Goal: Task Accomplishment & Management: Manage account settings

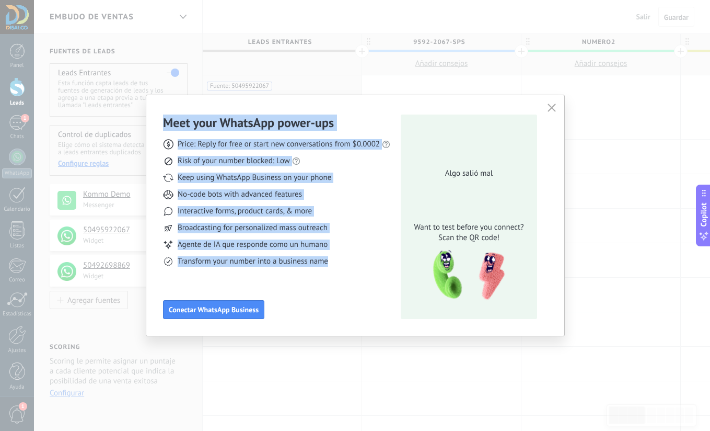
drag, startPoint x: 169, startPoint y: 124, endPoint x: 327, endPoint y: 283, distance: 223.6
click at [327, 283] on div "Meet your WhatsApp power‑ups Price: Reply for free or start new conversations f…" at bounding box center [355, 215] width 418 height 240
copy div "Meet your WhatsApp power‑ups Price: Reply for free or start new conversations f…"
click at [556, 105] on icon "button" at bounding box center [552, 107] width 8 height 8
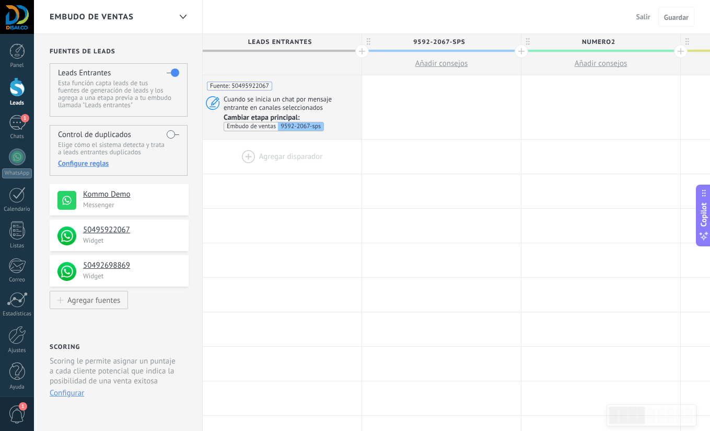
click at [247, 156] on div at bounding box center [282, 157] width 159 height 34
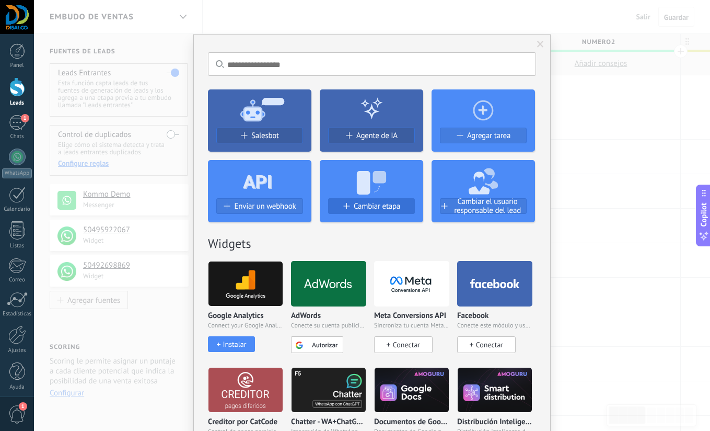
click at [373, 204] on span "Cambiar etapa" at bounding box center [377, 206] width 47 height 9
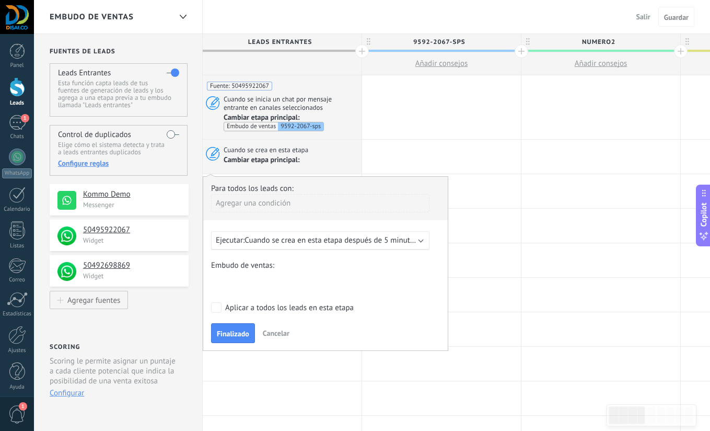
click at [0, 0] on div "9592-2067-sps numero2 numero 3 Pedido creado Pedido completado Pedido enviado P…" at bounding box center [0, 0] width 0 height 0
click at [0, 0] on label "numero2" at bounding box center [0, 0] width 0 height 0
click at [252, 237] on span "Cuando se crea en esta etapa después de 5 minutos" at bounding box center [331, 240] width 173 height 10
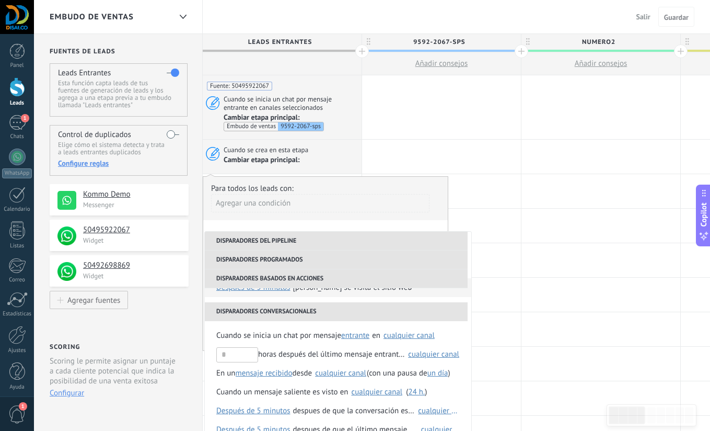
scroll to position [171, 0]
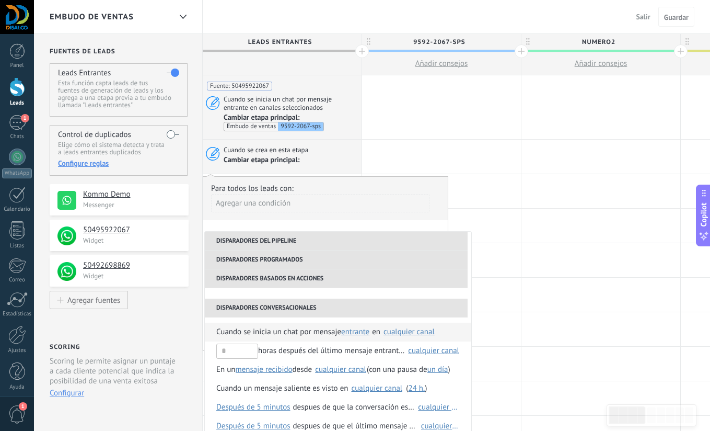
click at [407, 330] on div "cualquier canal" at bounding box center [409, 332] width 51 height 8
click at [235, 330] on span "Cuando se inicia un chat por mensaje" at bounding box center [278, 331] width 125 height 19
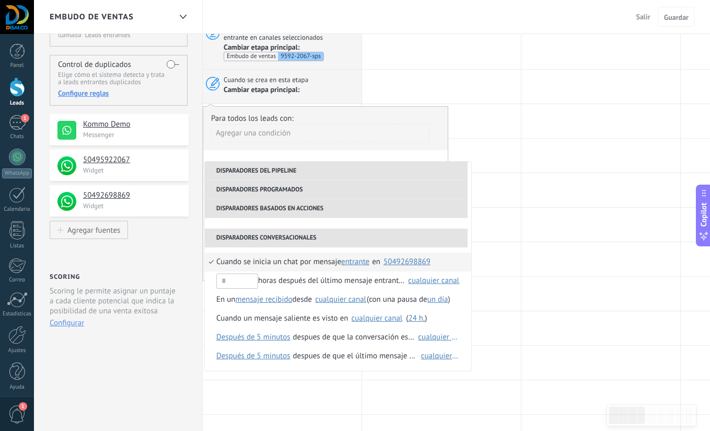
scroll to position [31, 0]
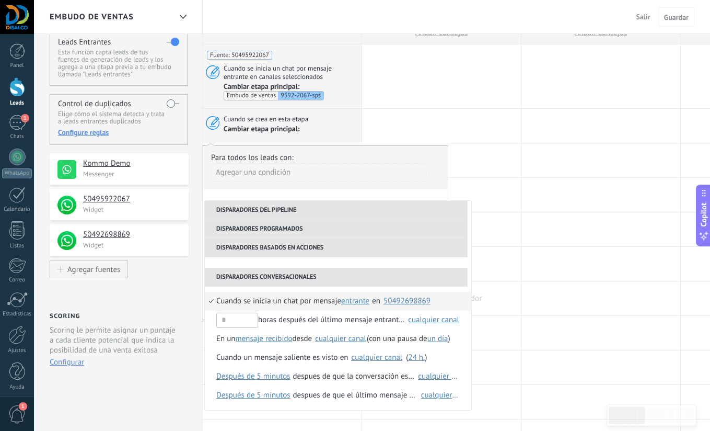
click at [492, 303] on div at bounding box center [441, 298] width 159 height 34
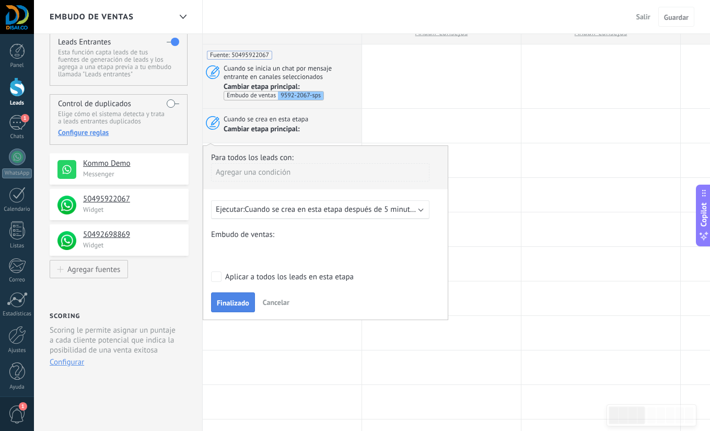
click at [242, 304] on span "Finalizado" at bounding box center [233, 302] width 32 height 7
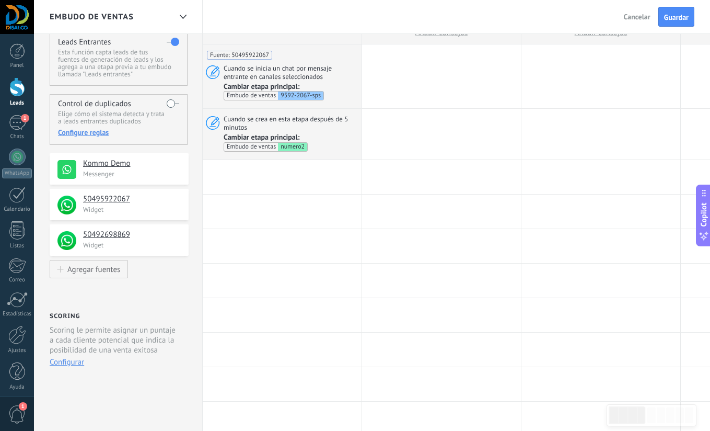
click at [675, 22] on button "Guardar" at bounding box center [676, 17] width 36 height 20
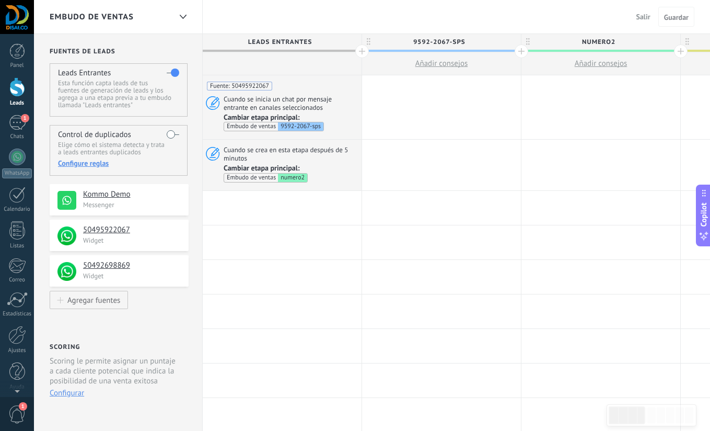
click at [21, 90] on div at bounding box center [17, 86] width 16 height 19
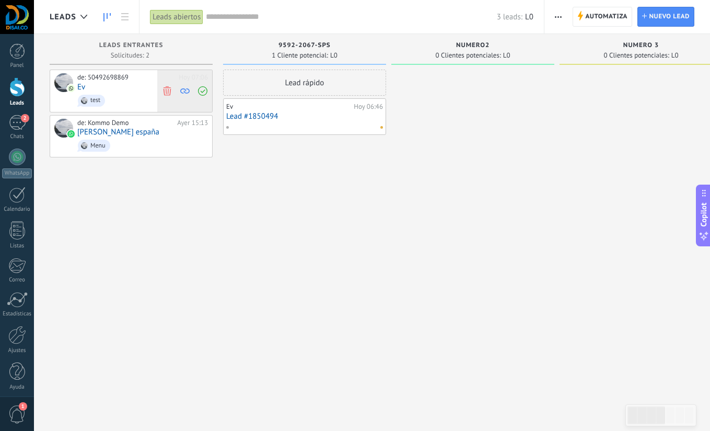
click at [165, 90] on icon at bounding box center [167, 90] width 9 height 9
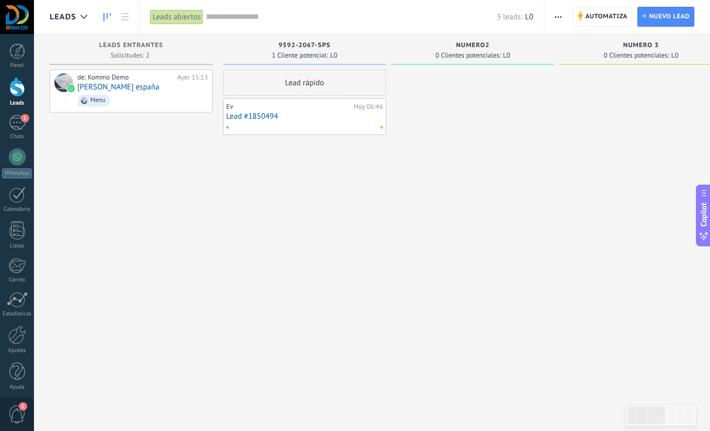
click at [401, 111] on div at bounding box center [472, 217] width 163 height 294
click at [325, 114] on link "Lead #1850494" at bounding box center [304, 116] width 157 height 9
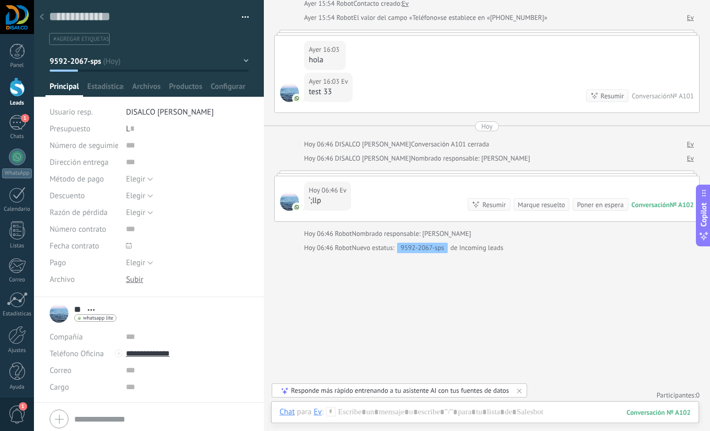
scroll to position [138, 0]
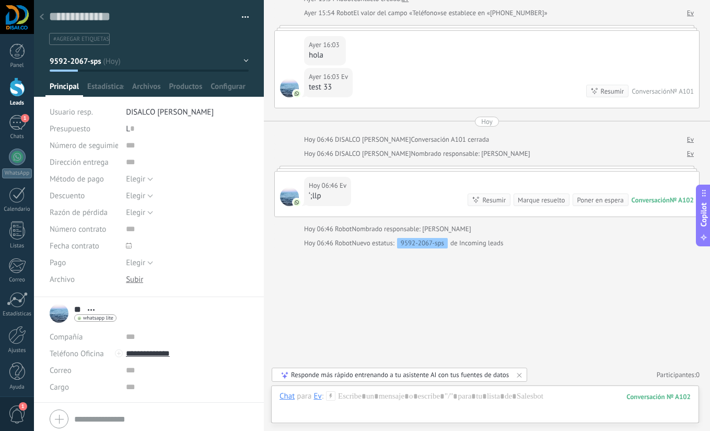
click at [41, 17] on use at bounding box center [42, 17] width 4 height 6
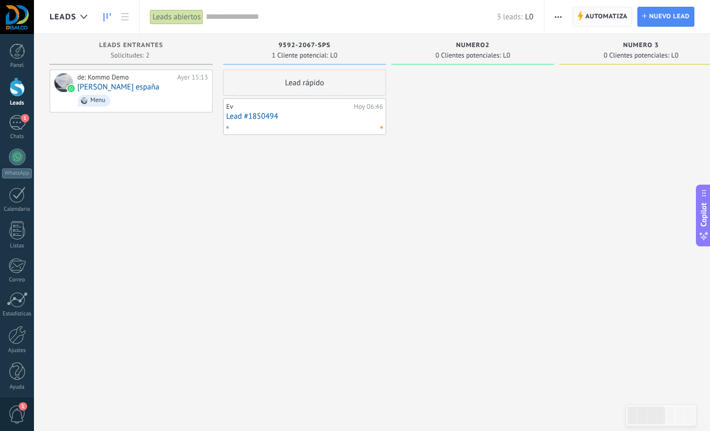
click at [610, 16] on span "Automatiza" at bounding box center [606, 16] width 42 height 19
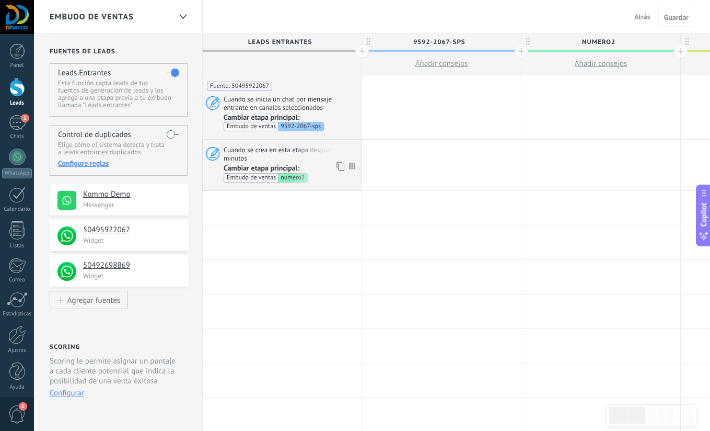
click at [295, 151] on span "Cuando se crea en esta etapa después de 5 minutos" at bounding box center [291, 153] width 135 height 17
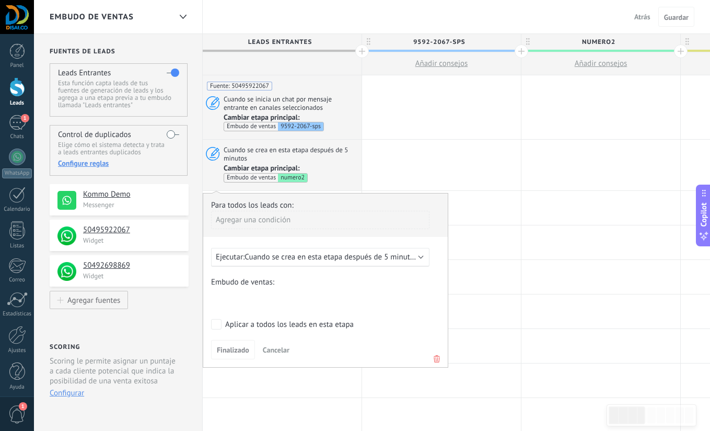
click at [292, 100] on span "Cuando se inicia un chat por mensaje entrante en canales seleccionados" at bounding box center [291, 103] width 135 height 17
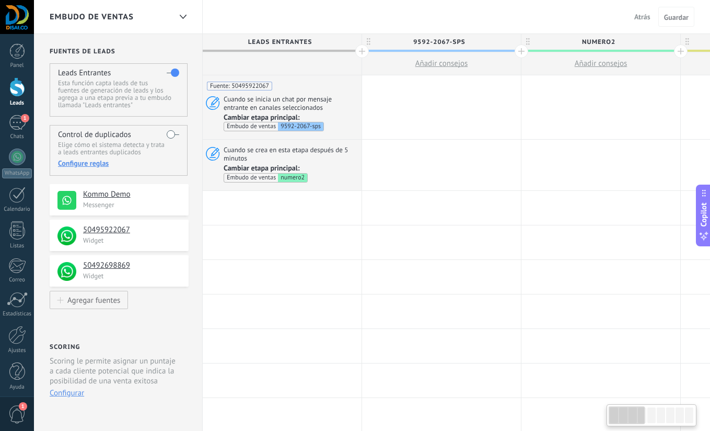
click at [292, 100] on span "Cuando se inicia un chat por mensaje entrante en canales seleccionados" at bounding box center [291, 103] width 135 height 17
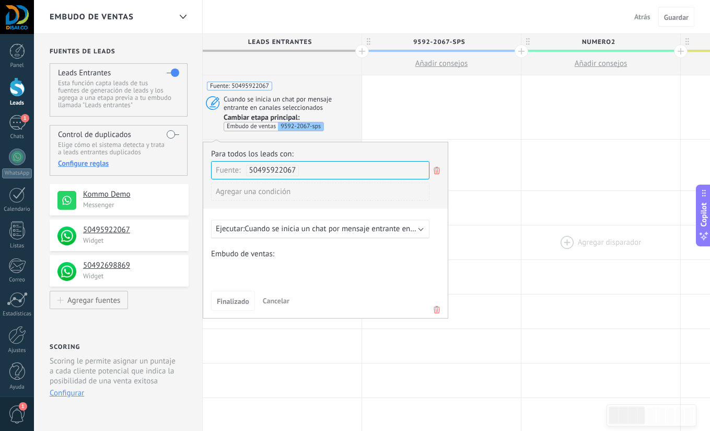
click at [539, 235] on div at bounding box center [601, 242] width 159 height 34
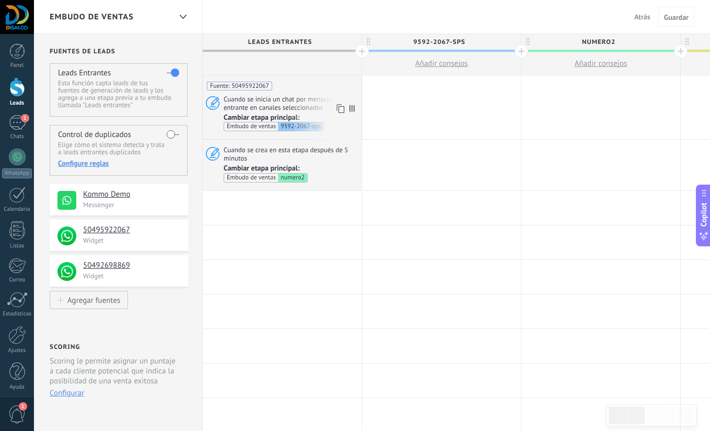
click at [306, 105] on span "Cuando se inicia un chat por mensaje entrante en canales seleccionados" at bounding box center [291, 103] width 135 height 17
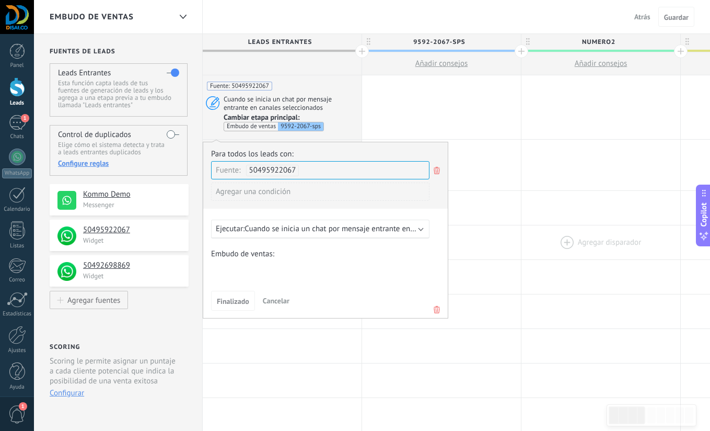
click at [556, 225] on div at bounding box center [601, 242] width 159 height 34
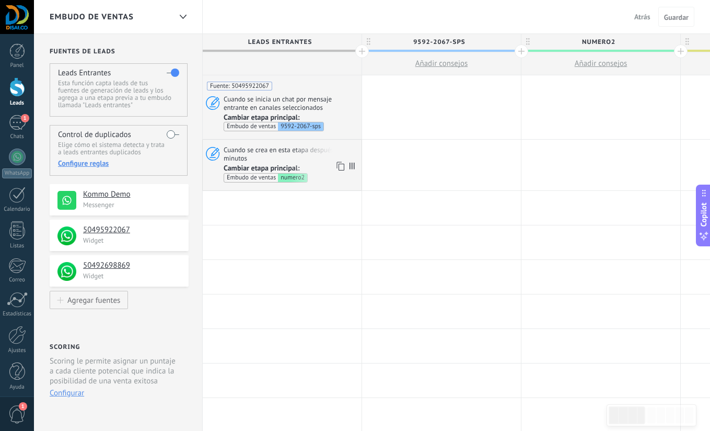
click at [311, 154] on span "Cuando se crea en esta etapa después de 5 minutos" at bounding box center [291, 153] width 135 height 17
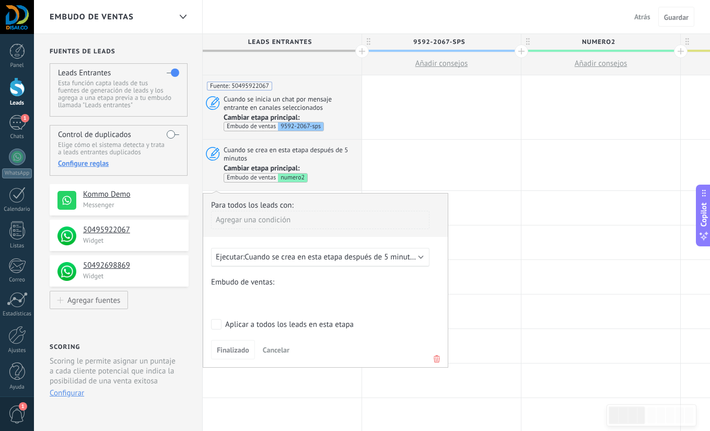
click at [307, 217] on div "Agregar una condición" at bounding box center [320, 220] width 218 height 18
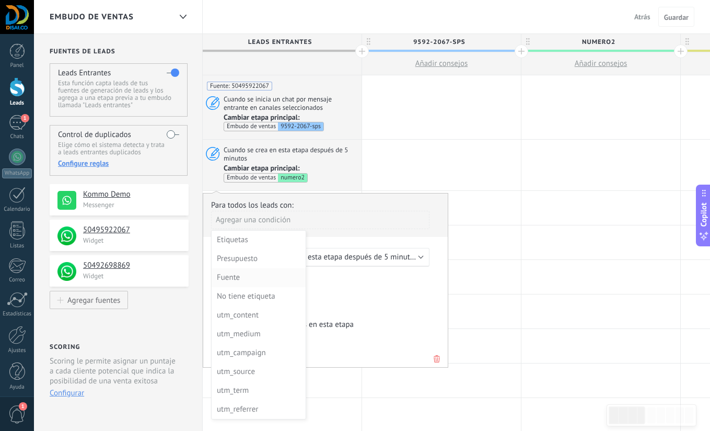
click at [241, 279] on div "Fuente" at bounding box center [258, 277] width 82 height 15
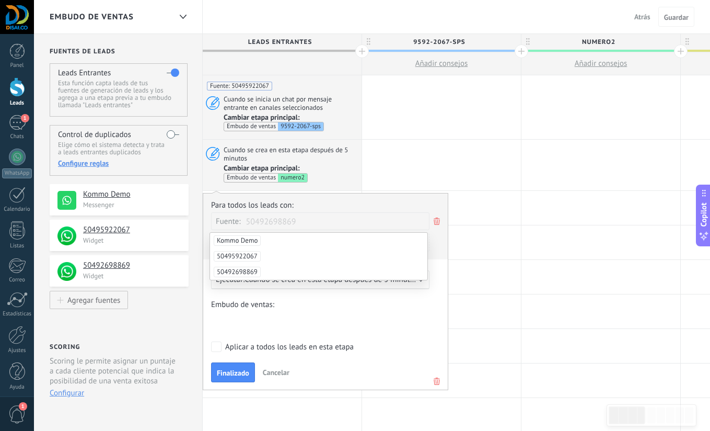
click at [246, 270] on span "50492698869" at bounding box center [237, 272] width 47 height 10
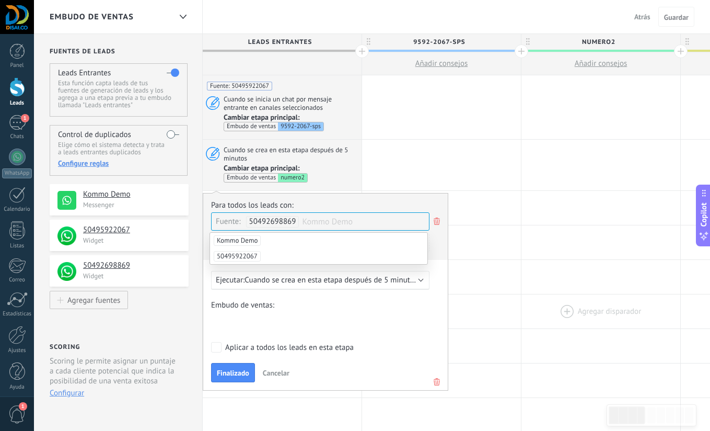
click at [547, 306] on div at bounding box center [601, 311] width 159 height 34
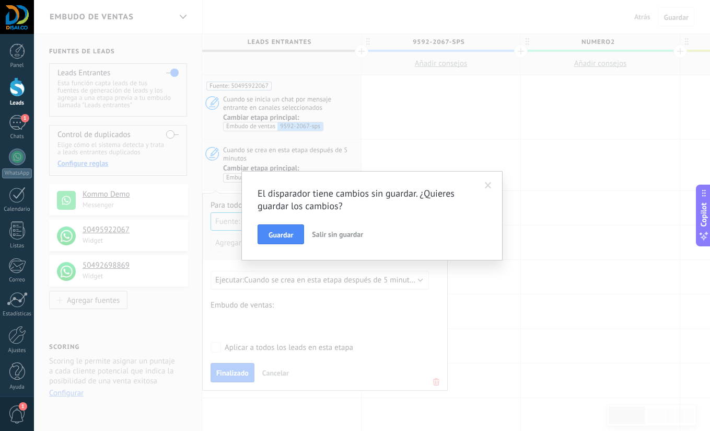
click at [281, 242] on button "Guardar" at bounding box center [281, 234] width 47 height 20
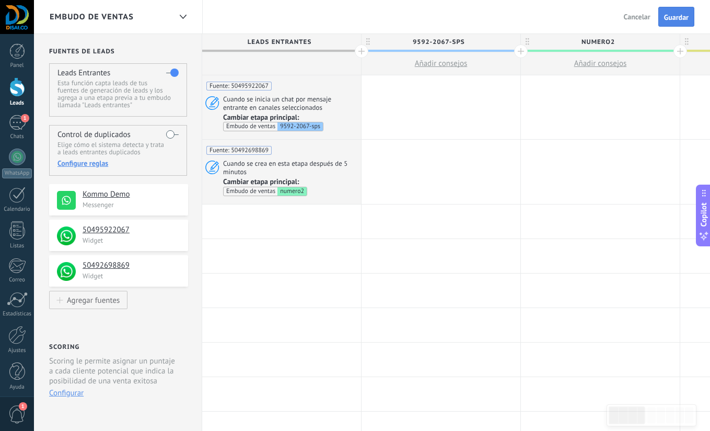
click at [668, 20] on span "Guardar" at bounding box center [676, 17] width 25 height 7
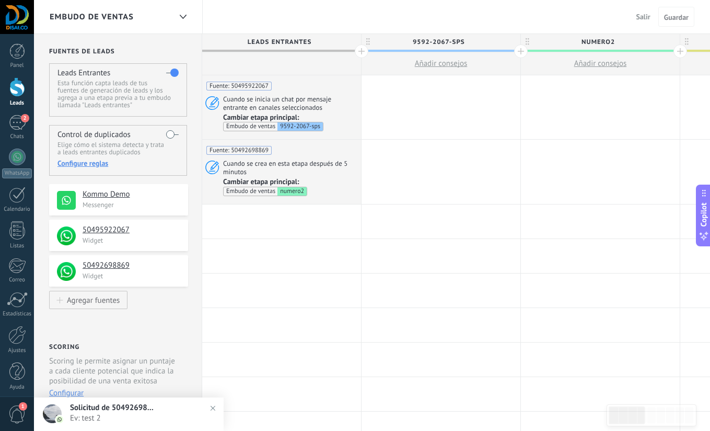
click at [595, 17] on div "Embudo de ventas Salir Cancelar Guardar" at bounding box center [372, 17] width 676 height 34
click at [637, 16] on span "Salir" at bounding box center [644, 16] width 14 height 9
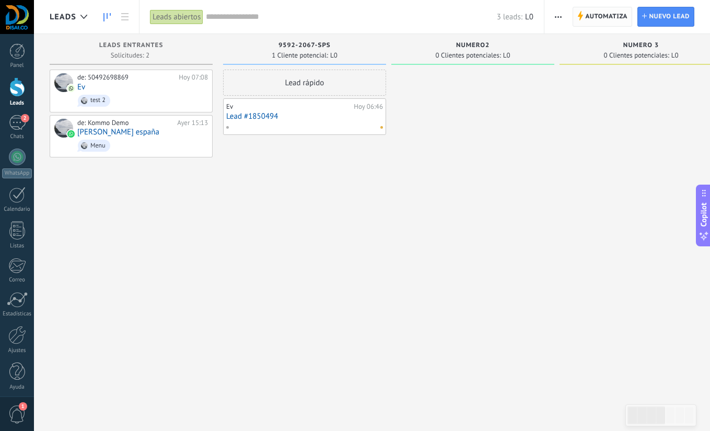
click at [581, 15] on use at bounding box center [580, 15] width 5 height 9
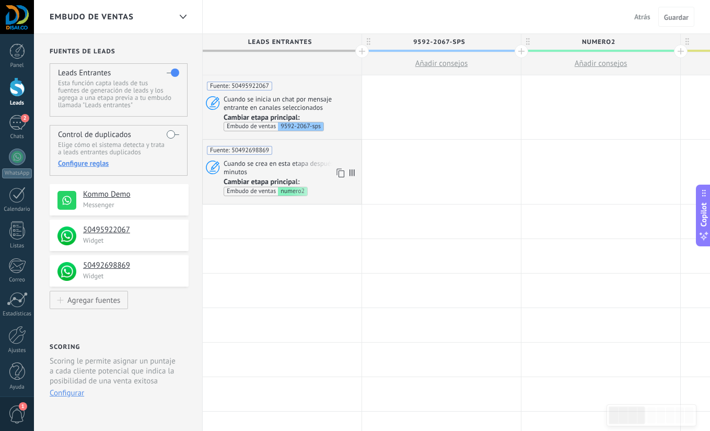
click at [302, 161] on span "Cuando se crea en esta etapa después de 5 minutos" at bounding box center [291, 167] width 135 height 17
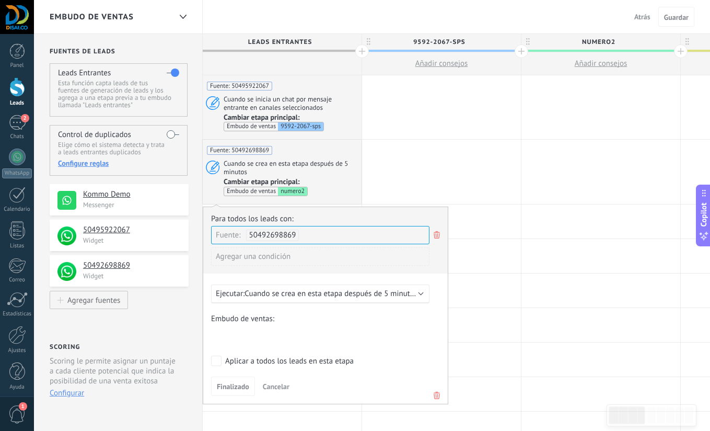
click at [338, 285] on div "Ejecutar: Cuando se crea en esta etapa después de 5 minutos" at bounding box center [320, 293] width 218 height 19
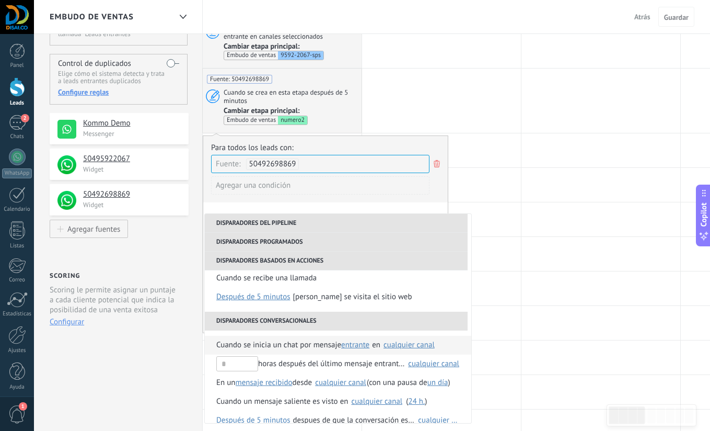
scroll to position [74, 0]
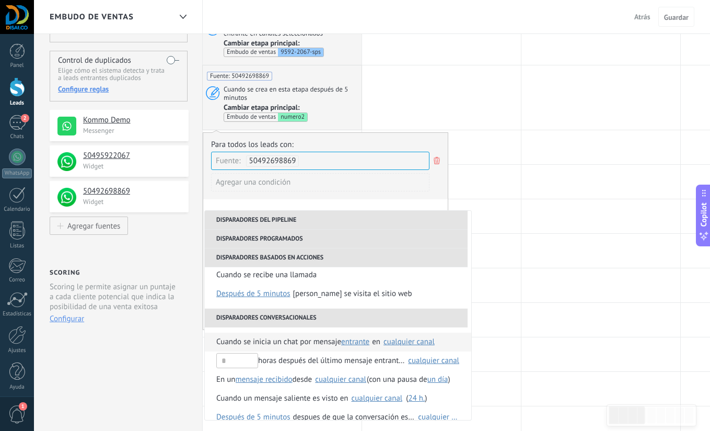
click at [407, 340] on div "cualquier canal" at bounding box center [409, 342] width 51 height 8
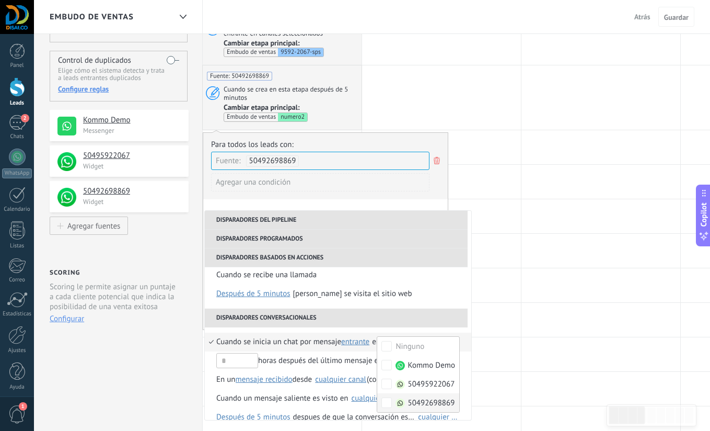
scroll to position [0, 0]
click at [262, 318] on li "Disparadores conversacionales" at bounding box center [336, 317] width 263 height 19
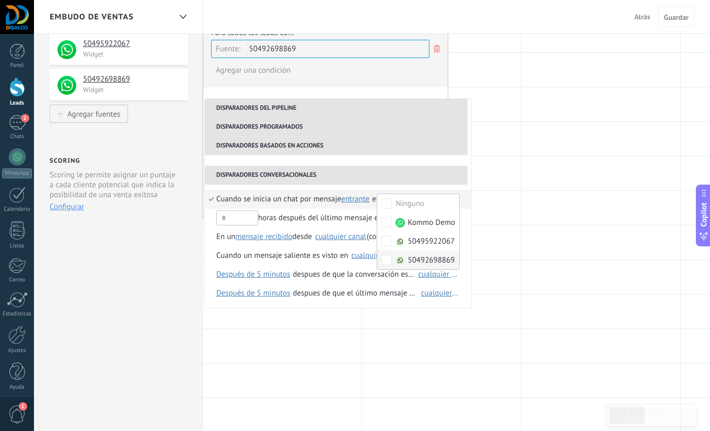
scroll to position [187, 0]
click at [333, 391] on div at bounding box center [282, 380] width 159 height 34
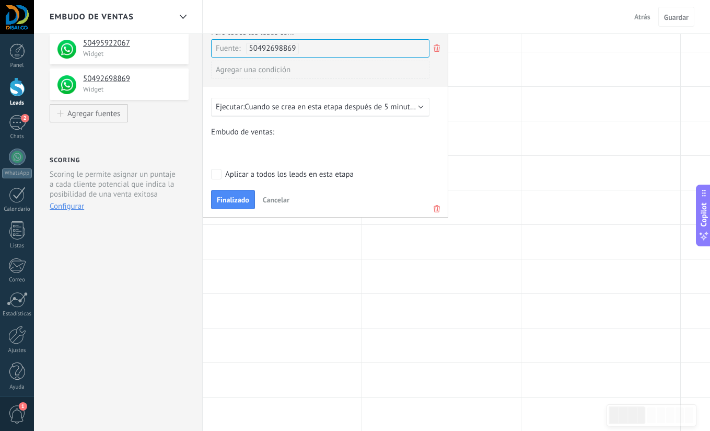
click at [326, 99] on div "Ejecutar: Cuando se crea en esta etapa después de 5 minutos" at bounding box center [320, 107] width 218 height 19
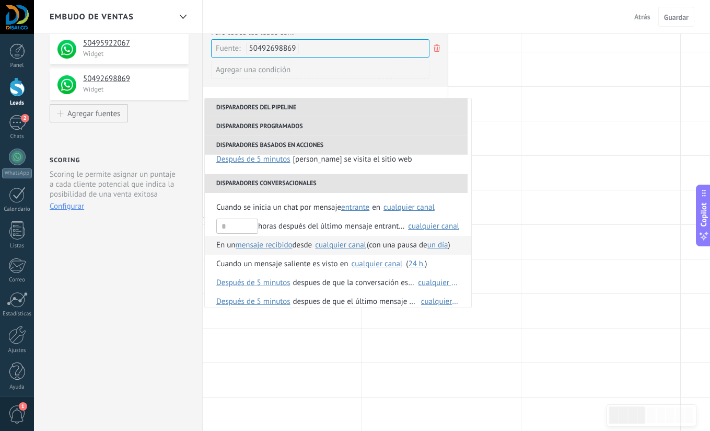
scroll to position [169, 0]
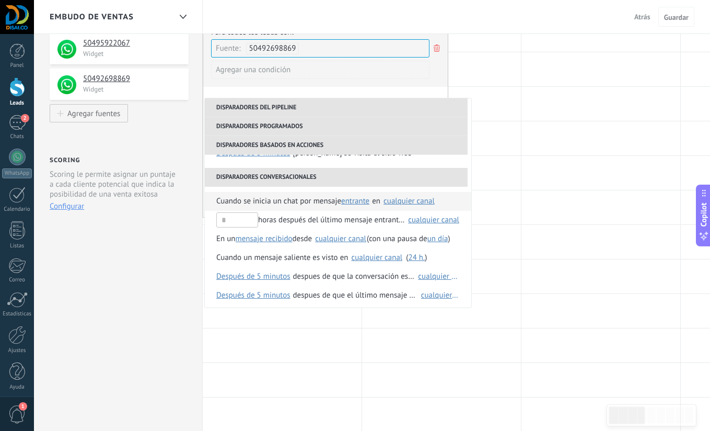
click at [211, 201] on li "Cuando se inicia un chat por mensaje entrante saliente cualquiera entrante en S…" at bounding box center [338, 201] width 267 height 19
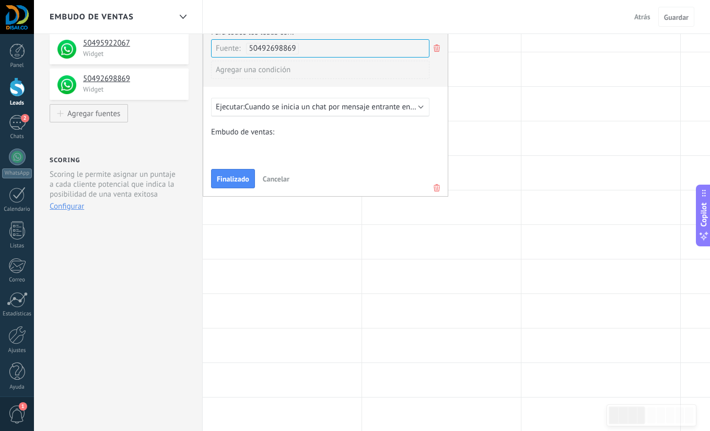
click at [377, 102] on span "Cuando se inicia un chat por mensaje entrante en cualquier canal" at bounding box center [354, 107] width 219 height 10
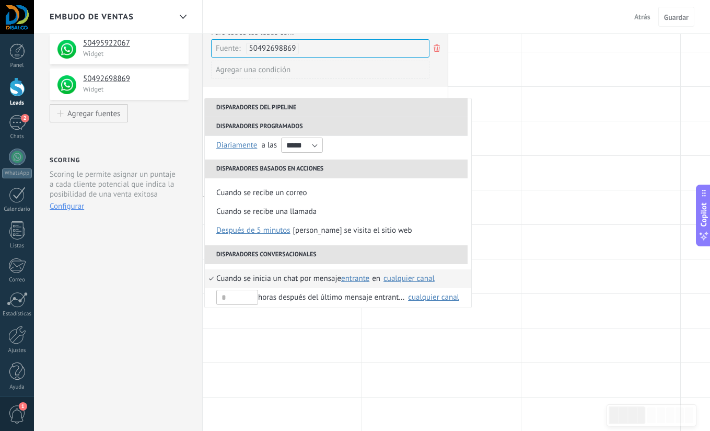
scroll to position [99, 0]
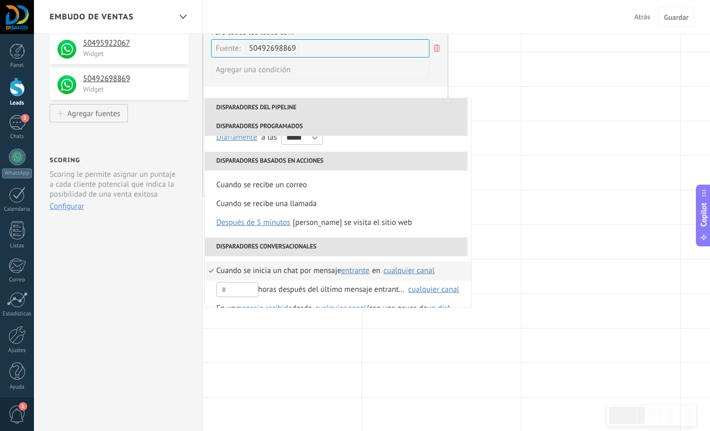
click at [408, 267] on div "cualquier canal" at bounding box center [409, 271] width 51 height 8
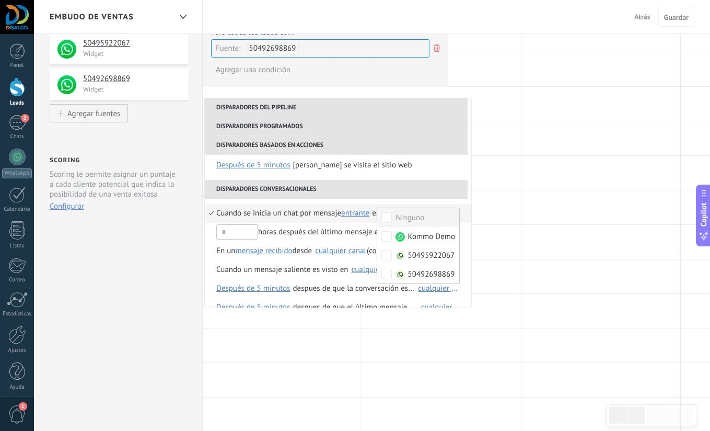
scroll to position [171, 0]
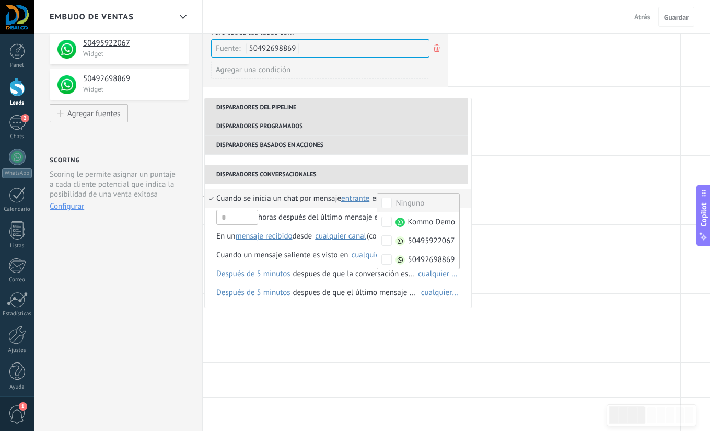
click at [262, 176] on li "Disparadores conversacionales" at bounding box center [336, 174] width 263 height 19
click at [271, 196] on span "Cuando se inicia un chat por mensaje" at bounding box center [278, 198] width 125 height 19
click at [504, 234] on div at bounding box center [441, 242] width 159 height 34
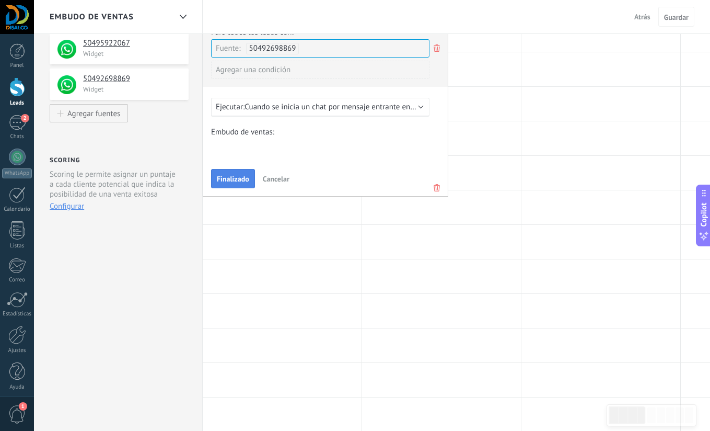
click at [240, 177] on span "Finalizado" at bounding box center [233, 178] width 32 height 7
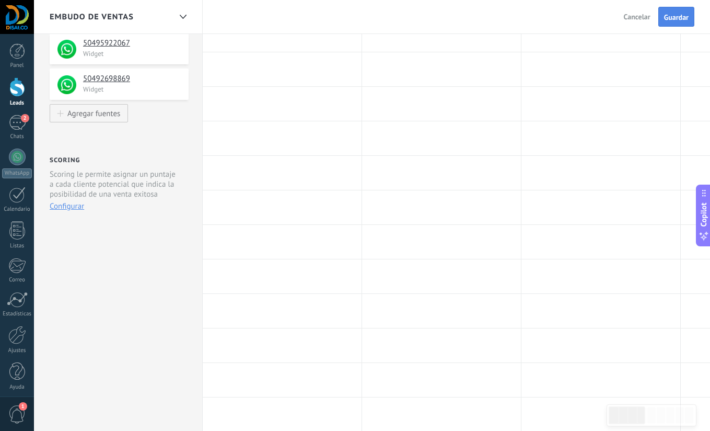
click at [674, 14] on span "Guardar" at bounding box center [676, 17] width 25 height 7
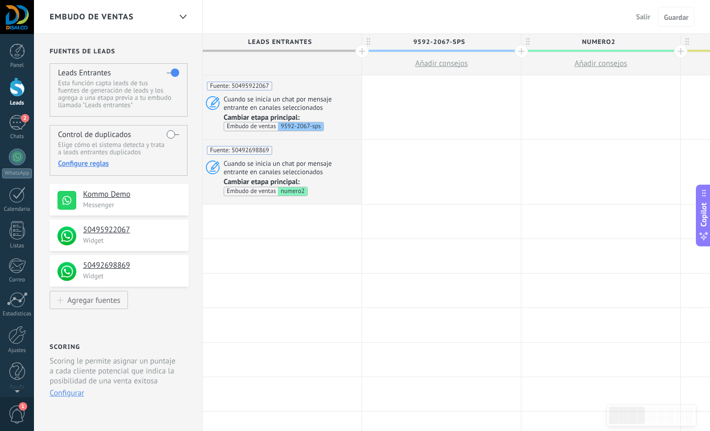
click at [20, 87] on div at bounding box center [17, 86] width 16 height 19
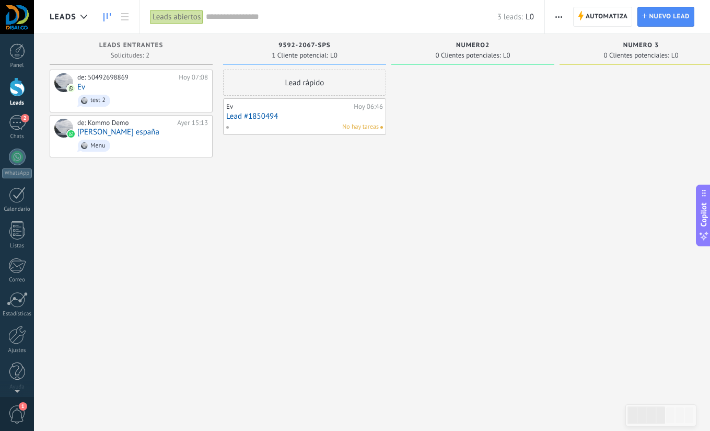
click at [466, 164] on div at bounding box center [472, 217] width 163 height 294
click at [166, 90] on icon at bounding box center [167, 90] width 9 height 9
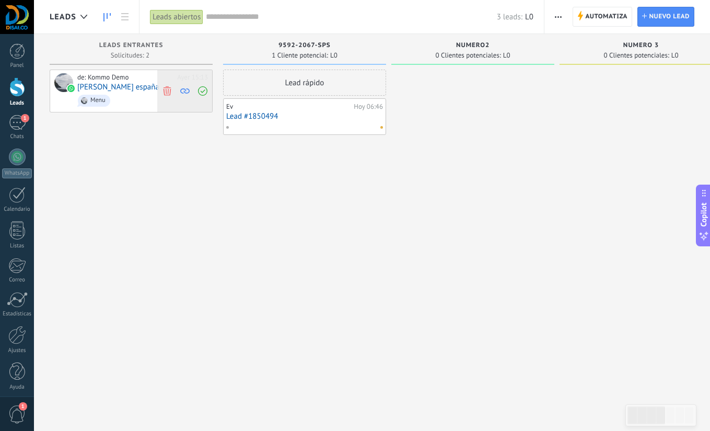
click at [170, 90] on use at bounding box center [167, 90] width 8 height 9
click at [211, 192] on div at bounding box center [131, 217] width 163 height 294
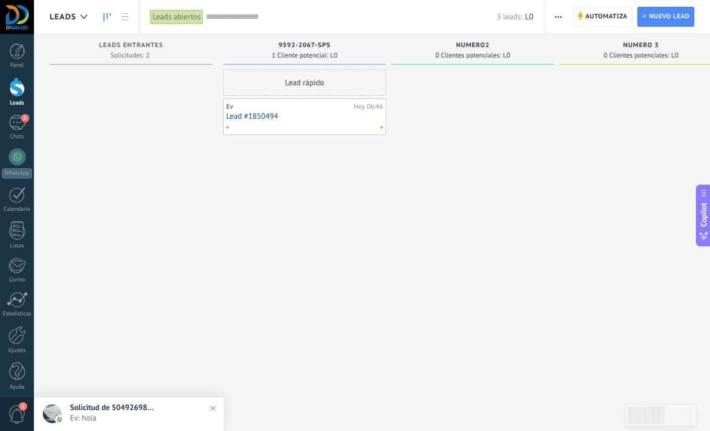
click at [452, 140] on div at bounding box center [472, 217] width 163 height 294
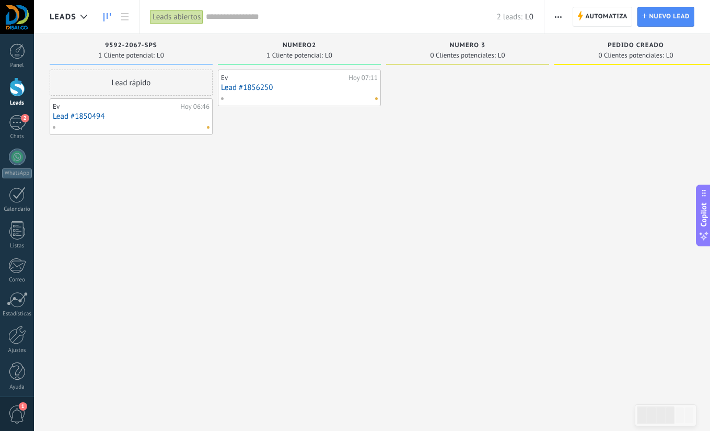
click at [93, 153] on div "Lead rápido Ev [DATE] 06:46 Lead #1850494" at bounding box center [131, 217] width 163 height 294
click at [155, 115] on link "Lead #1850494" at bounding box center [131, 116] width 157 height 9
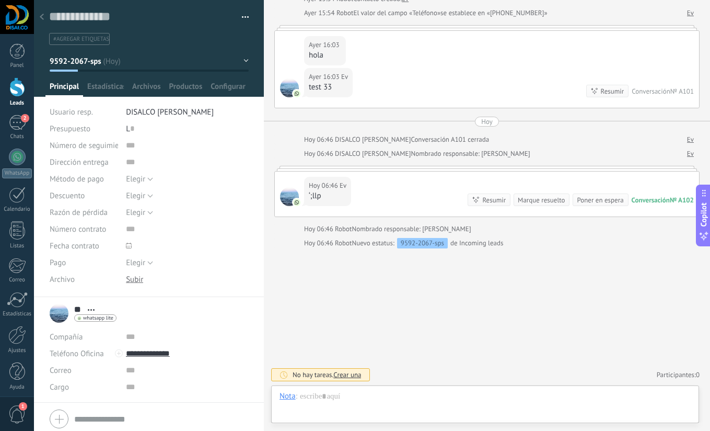
scroll to position [16, 0]
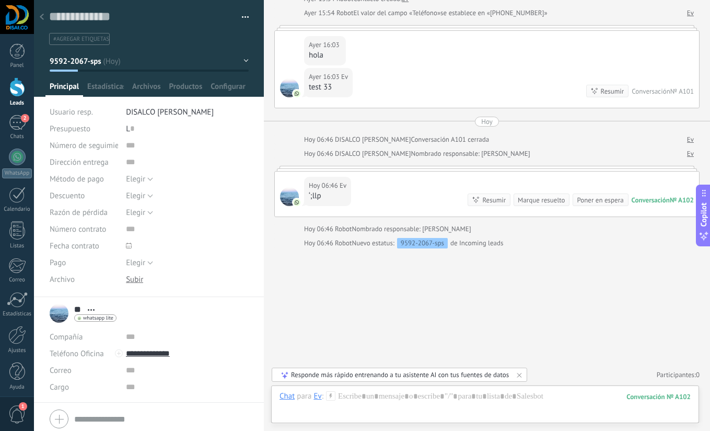
click at [44, 18] on div at bounding box center [41, 17] width 15 height 20
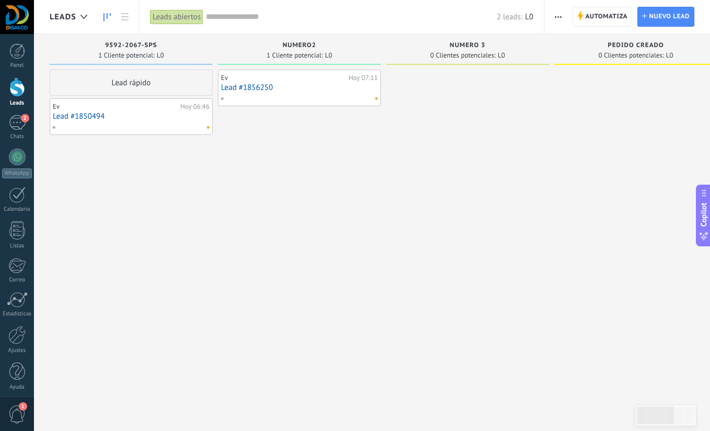
click at [314, 90] on link "Lead #1856250" at bounding box center [299, 87] width 157 height 9
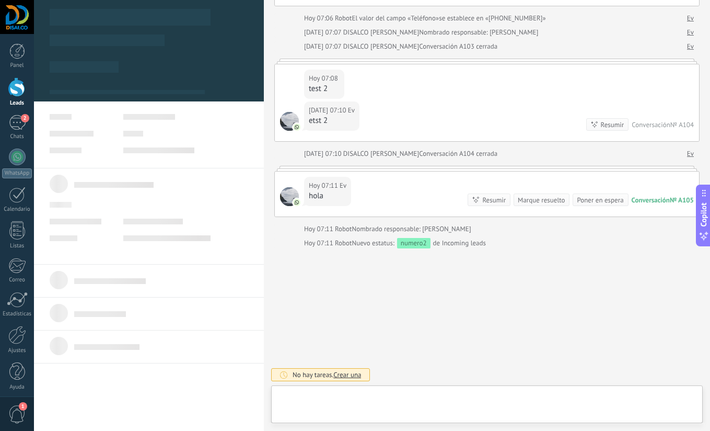
scroll to position [16, 0]
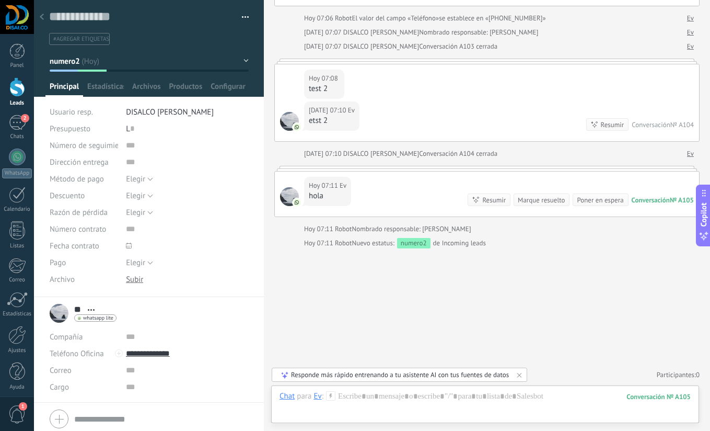
click at [42, 18] on use at bounding box center [42, 17] width 4 height 6
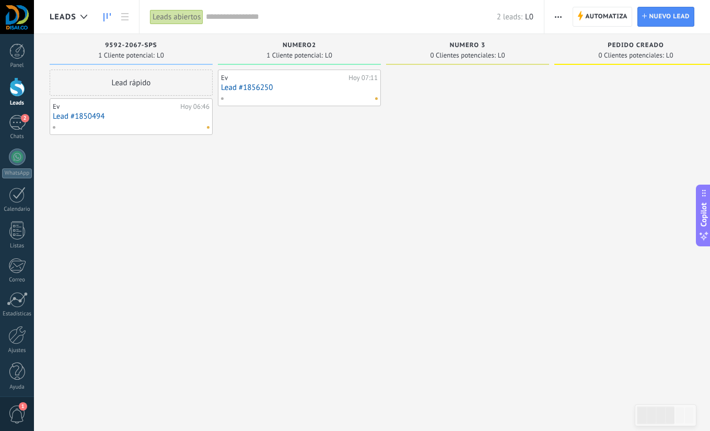
click at [164, 117] on link "Lead #1850494" at bounding box center [131, 116] width 157 height 9
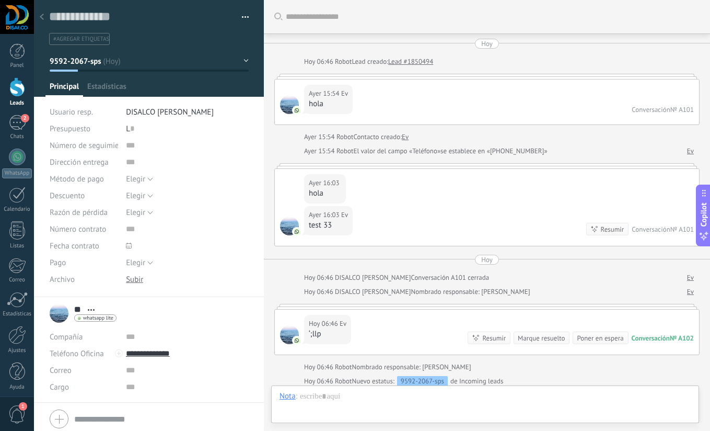
scroll to position [138, 0]
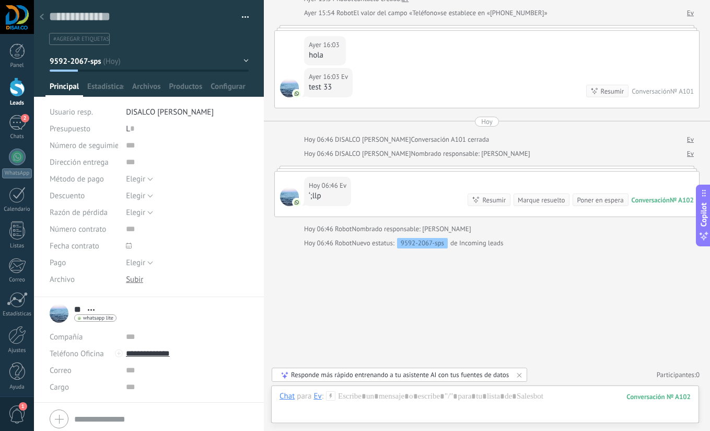
click at [43, 18] on icon at bounding box center [42, 17] width 4 height 6
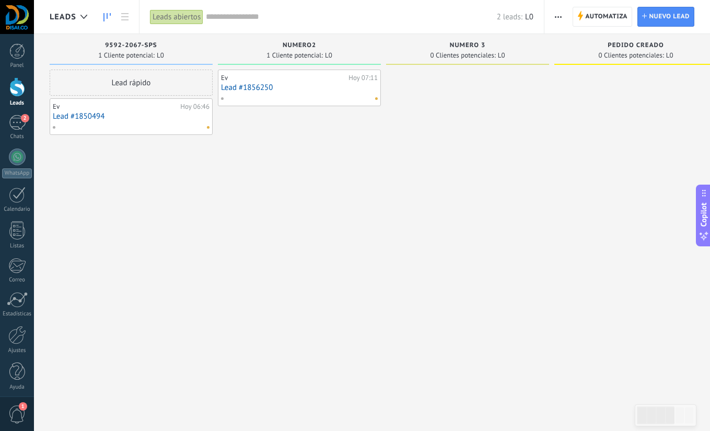
click at [90, 117] on link "Lead #1850494" at bounding box center [131, 116] width 157 height 9
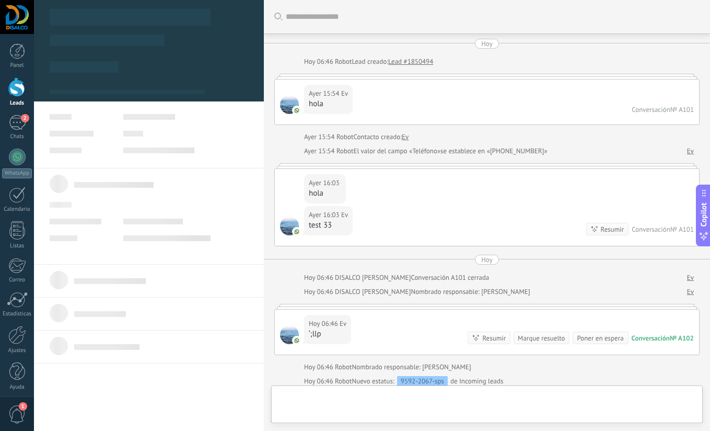
scroll to position [138, 0]
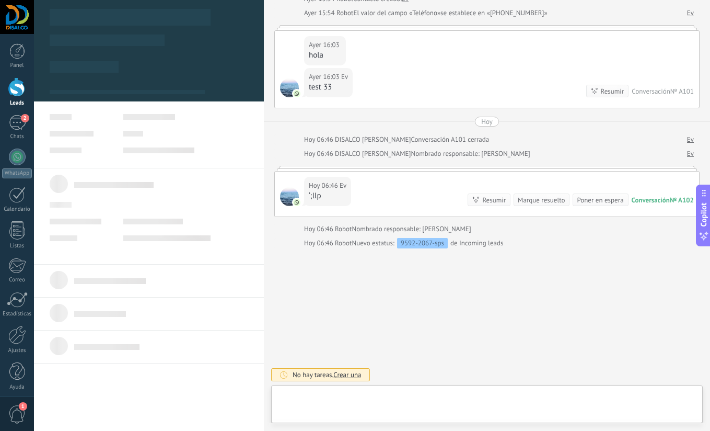
type textarea "**********"
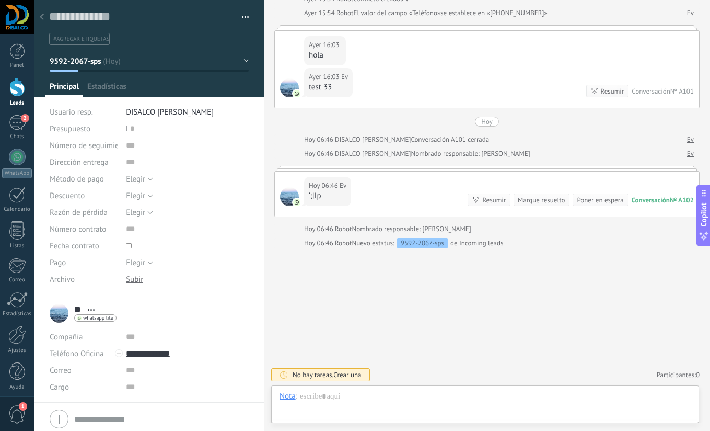
scroll to position [16, 0]
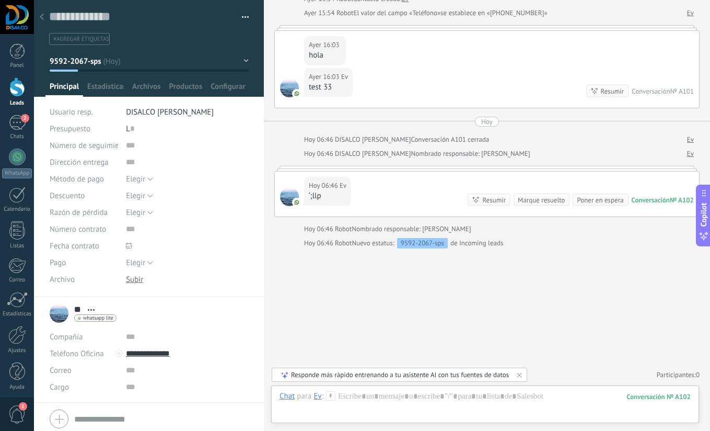
click at [240, 16] on button "button" at bounding box center [241, 17] width 15 height 16
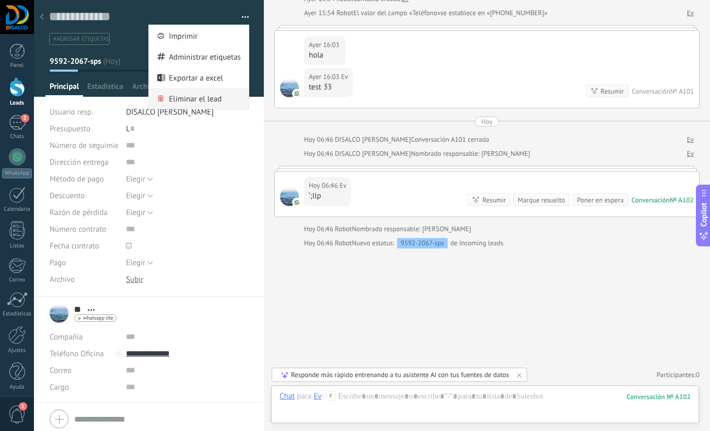
click at [210, 99] on span "Eliminar el lead" at bounding box center [195, 98] width 53 height 21
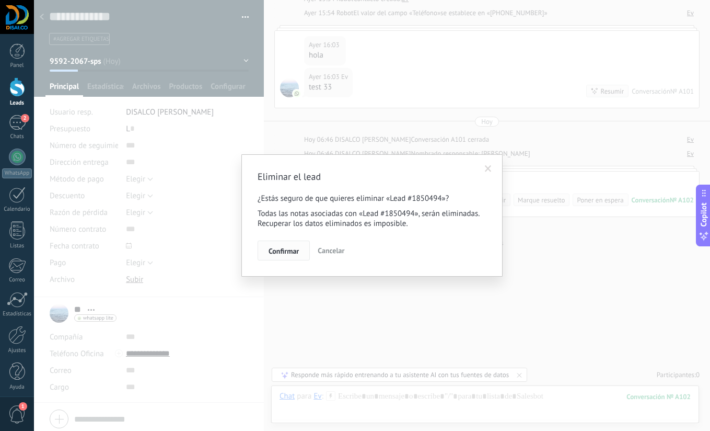
click at [290, 253] on span "Confirmar" at bounding box center [284, 250] width 30 height 7
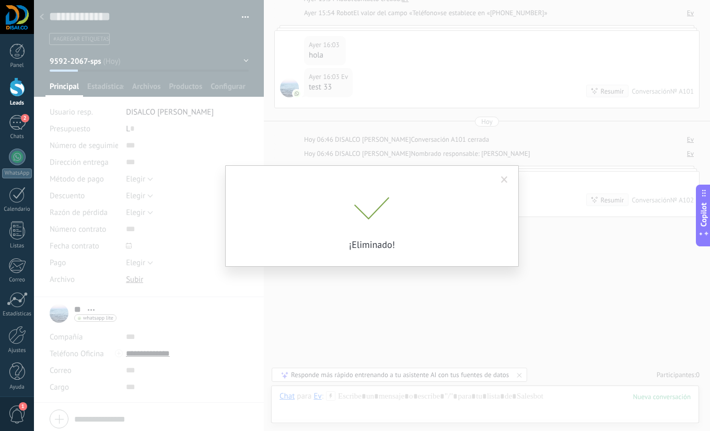
scroll to position [152, 0]
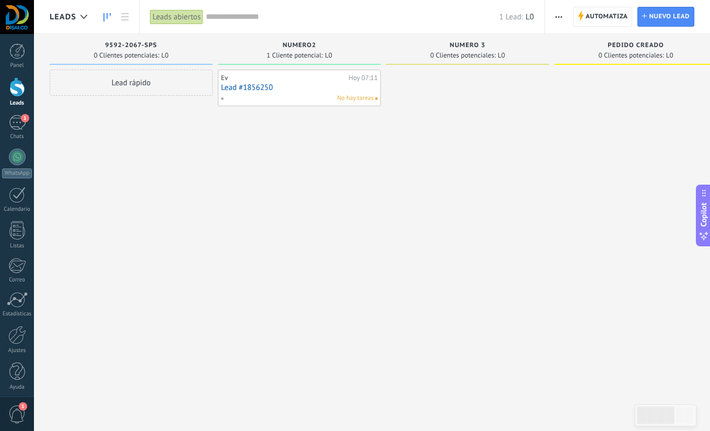
click at [263, 206] on div "Ev [DATE] 07:11 Lead #1856250 No hay tareas" at bounding box center [299, 217] width 163 height 294
click at [26, 124] on link "1 Chats" at bounding box center [17, 127] width 34 height 25
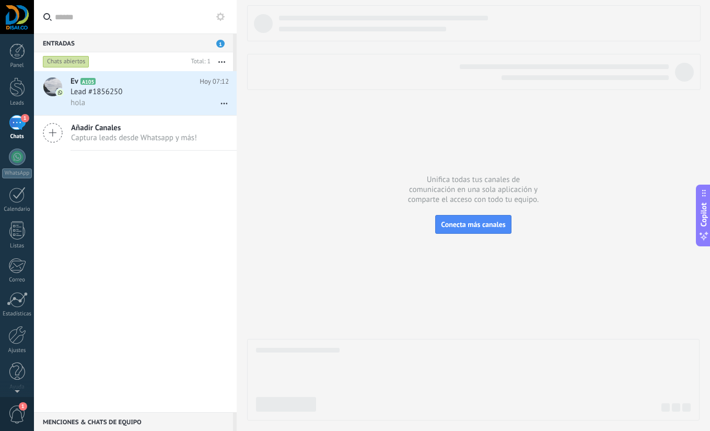
click at [53, 130] on icon at bounding box center [53, 133] width 20 height 20
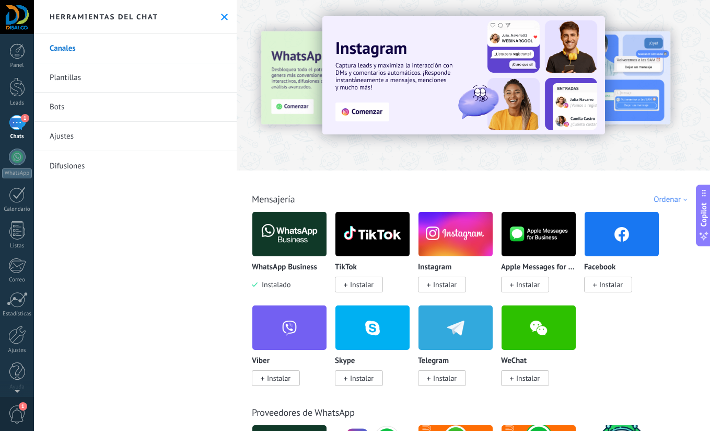
click at [221, 16] on icon at bounding box center [224, 17] width 7 height 7
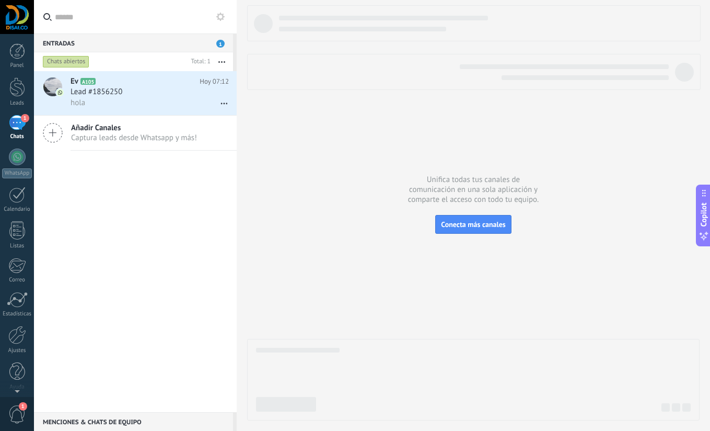
click at [102, 211] on div "Ev A105 [DATE] 07:12 Lead #1856250 hola Añadir Canales Captura leads desde What…" at bounding box center [135, 241] width 203 height 341
click at [19, 79] on div at bounding box center [17, 86] width 16 height 19
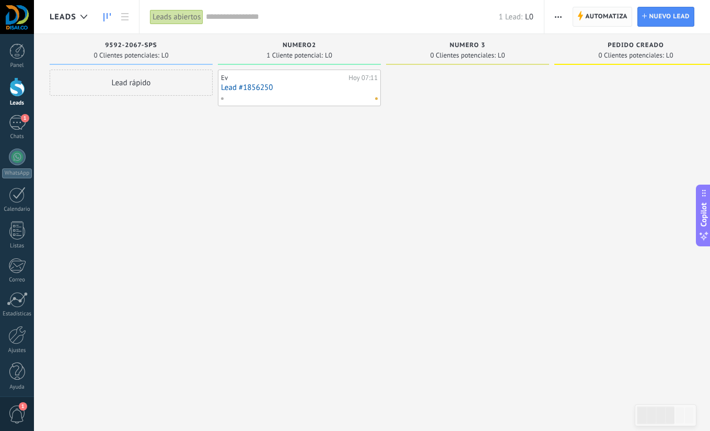
click at [602, 15] on span "Automatiza" at bounding box center [606, 16] width 42 height 19
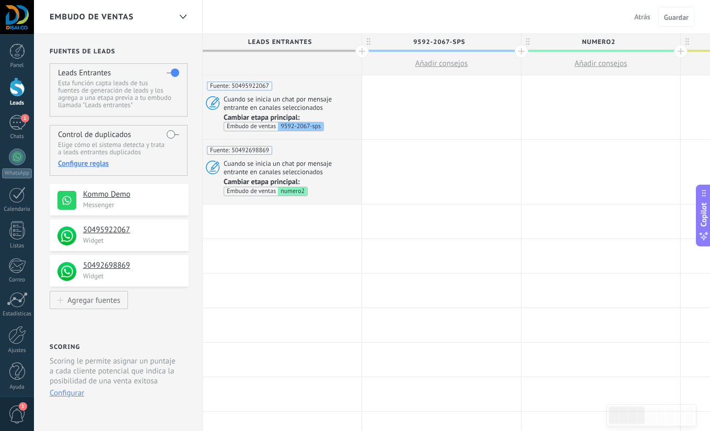
click at [640, 16] on span "Atrás" at bounding box center [642, 16] width 16 height 9
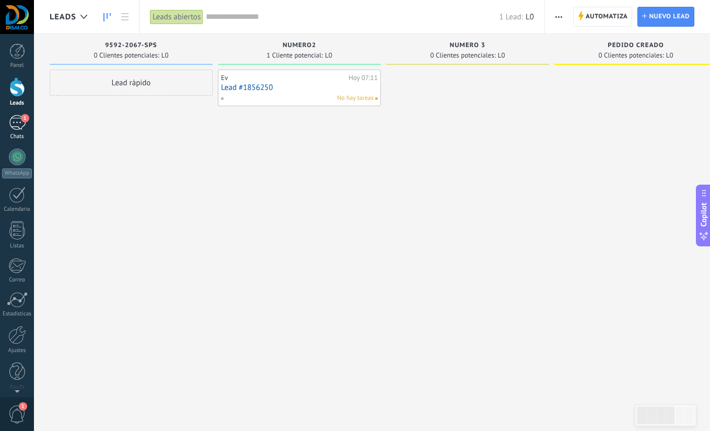
click at [20, 122] on div "1" at bounding box center [17, 122] width 17 height 15
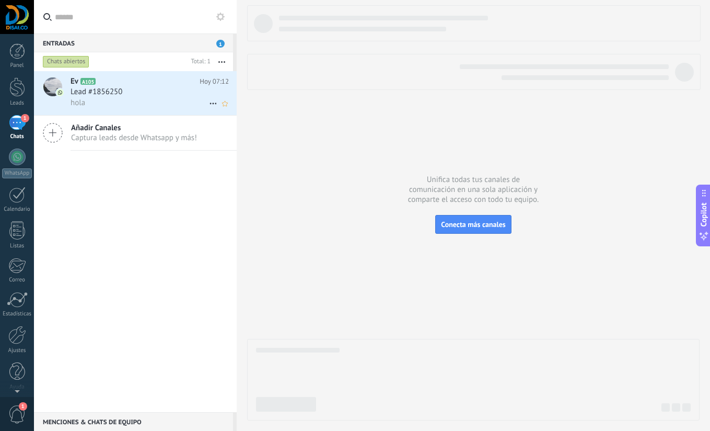
click at [130, 92] on div "Lead #1856250" at bounding box center [150, 92] width 158 height 10
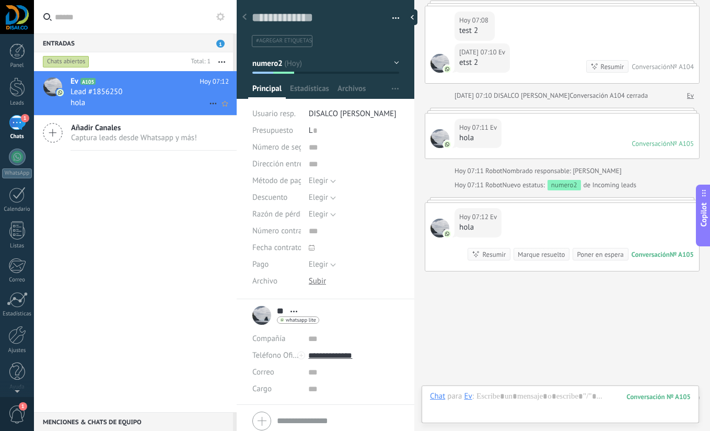
scroll to position [16, 0]
click at [10, 85] on div at bounding box center [17, 86] width 16 height 19
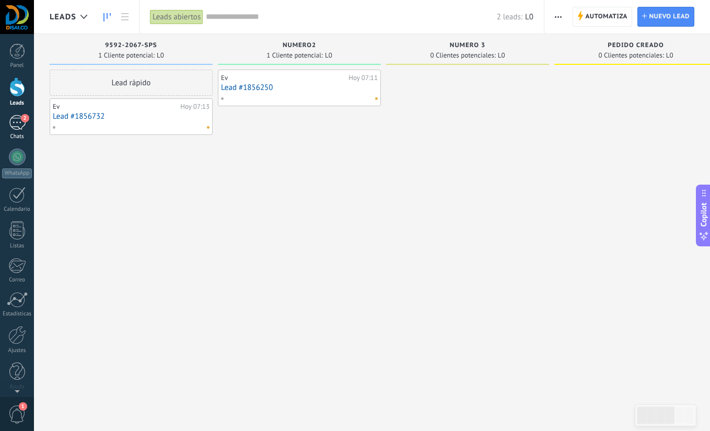
click at [20, 123] on div "2" at bounding box center [17, 122] width 17 height 15
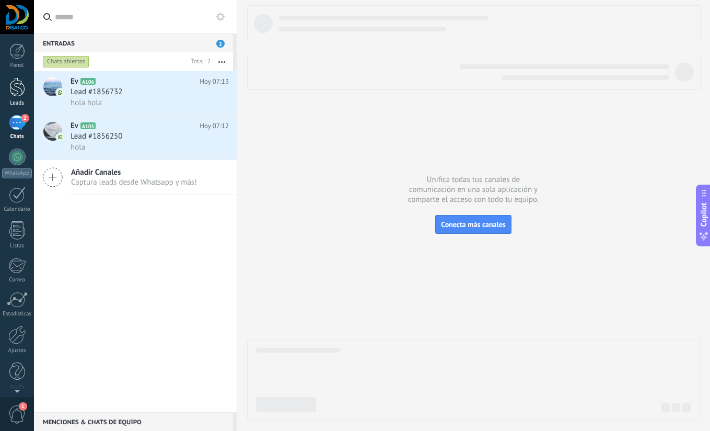
click at [20, 89] on div at bounding box center [17, 86] width 16 height 19
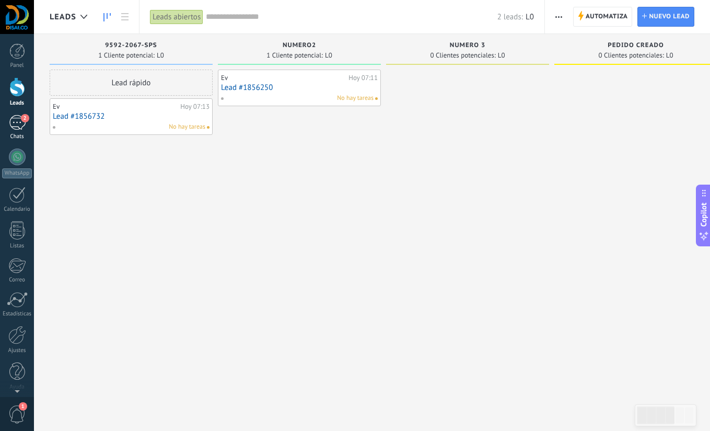
click at [19, 119] on div "2" at bounding box center [17, 122] width 17 height 15
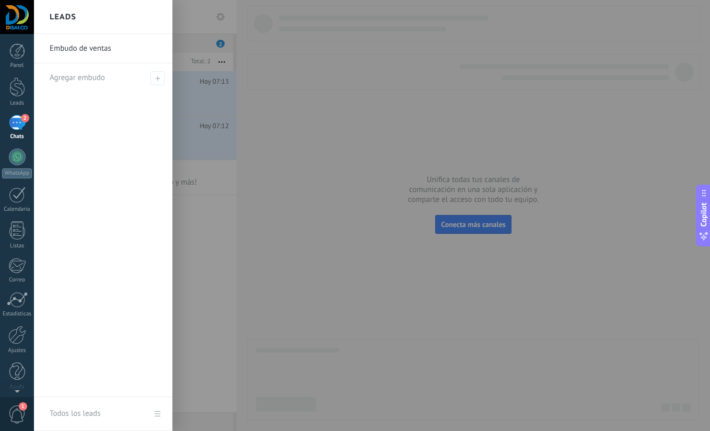
click at [587, 310] on div at bounding box center [389, 215] width 710 height 431
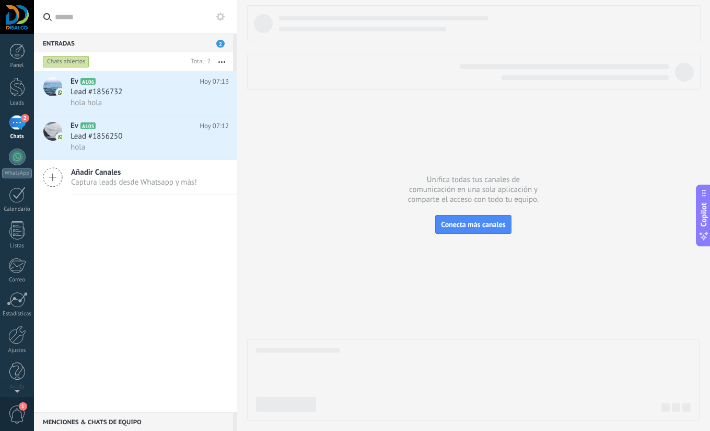
click at [395, 245] on div at bounding box center [473, 212] width 453 height 415
click at [18, 85] on div at bounding box center [17, 86] width 16 height 19
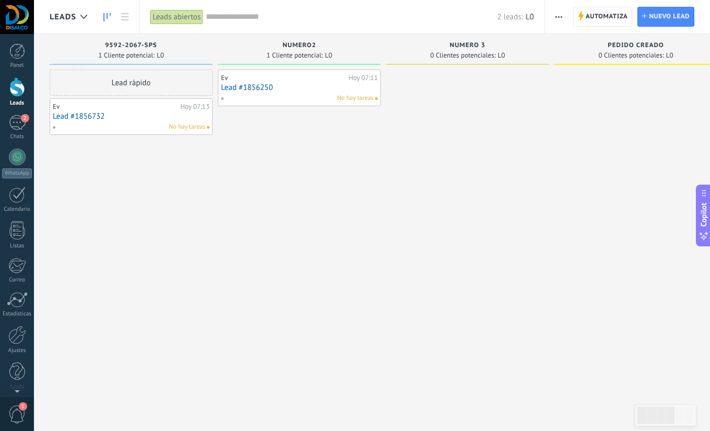
click at [248, 89] on link "Lead #1856250" at bounding box center [299, 87] width 157 height 9
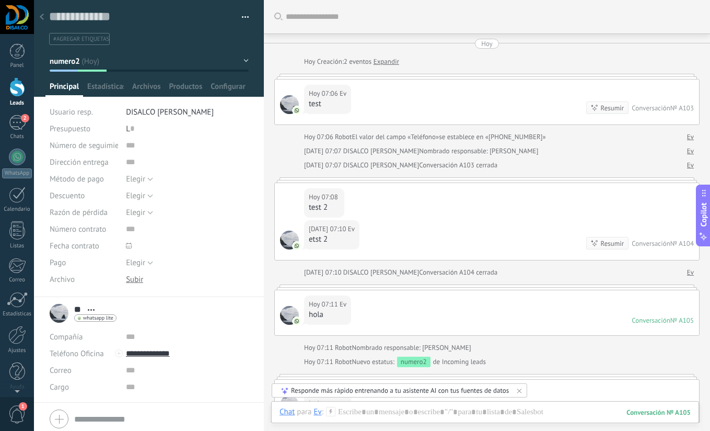
scroll to position [177, 0]
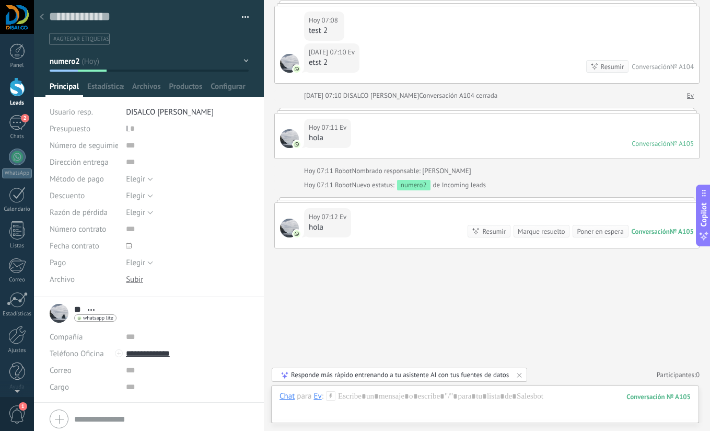
click at [41, 16] on use at bounding box center [42, 17] width 4 height 6
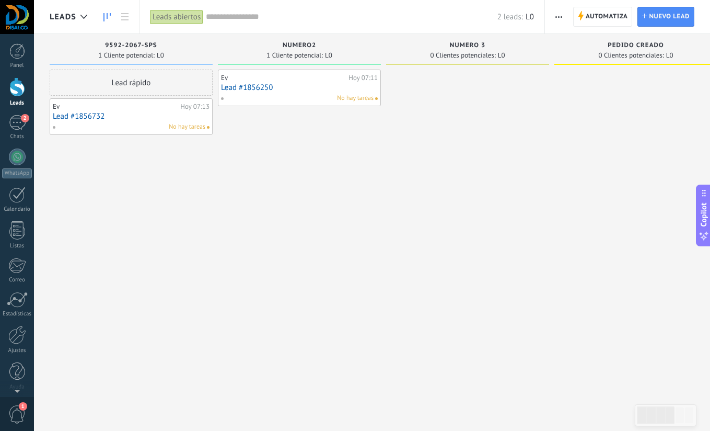
click at [306, 43] on span "numero2" at bounding box center [299, 45] width 33 height 7
click at [603, 15] on span "Automatiza" at bounding box center [607, 16] width 42 height 19
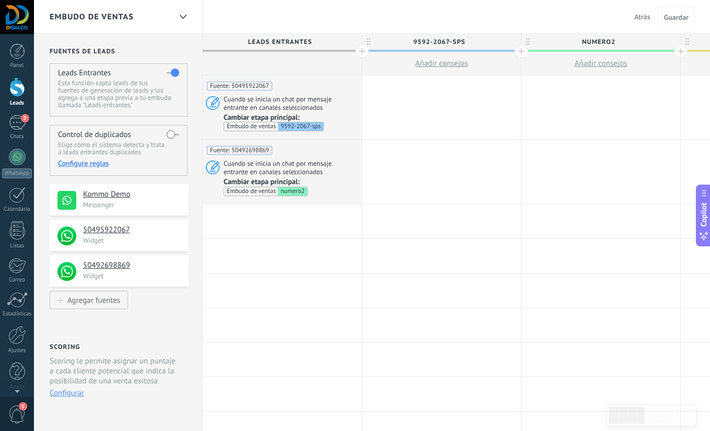
click at [606, 40] on span "numero2" at bounding box center [599, 42] width 154 height 16
drag, startPoint x: 582, startPoint y: 40, endPoint x: 629, endPoint y: 39, distance: 47.0
click at [629, 39] on input "*******" at bounding box center [598, 42] width 138 height 16
type input "**********"
drag, startPoint x: 675, startPoint y: 20, endPoint x: 596, endPoint y: 134, distance: 138.6
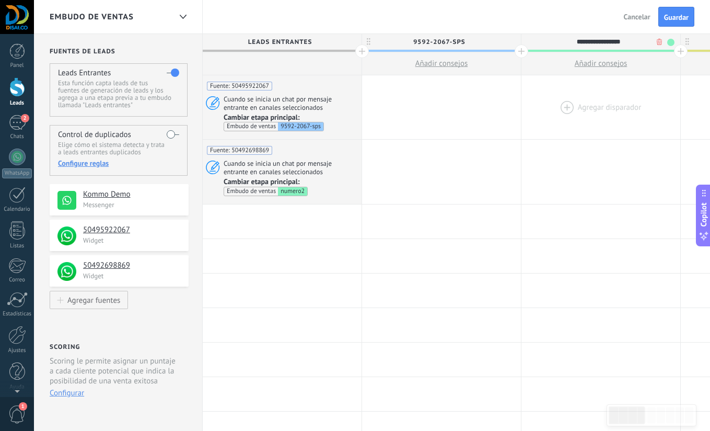
click at [675, 20] on span "Guardar" at bounding box center [676, 17] width 25 height 7
drag, startPoint x: 646, startPoint y: 18, endPoint x: 643, endPoint y: 26, distance: 7.8
click at [646, 18] on span "Salir" at bounding box center [644, 16] width 14 height 9
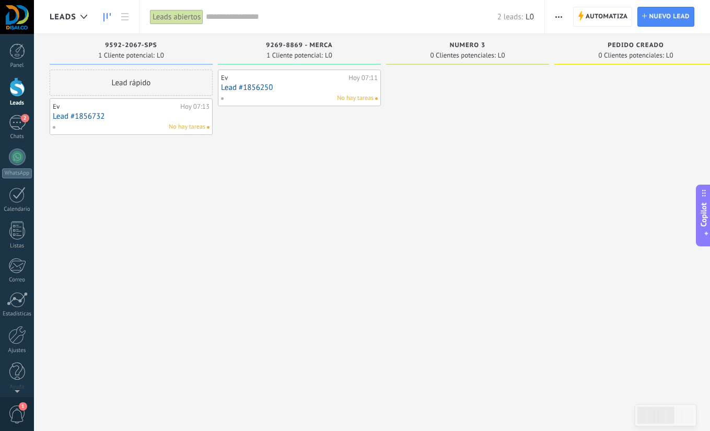
drag, startPoint x: 155, startPoint y: 81, endPoint x: 73, endPoint y: 79, distance: 81.6
click at [68, 79] on div "Lead rápido" at bounding box center [131, 83] width 163 height 26
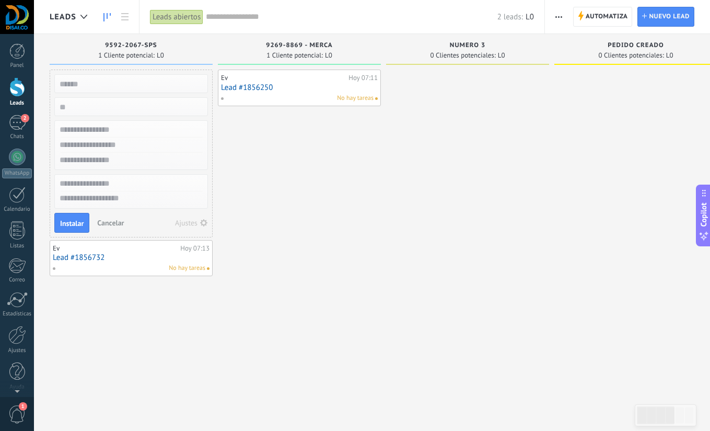
click at [119, 224] on span "Cancelar" at bounding box center [110, 222] width 27 height 9
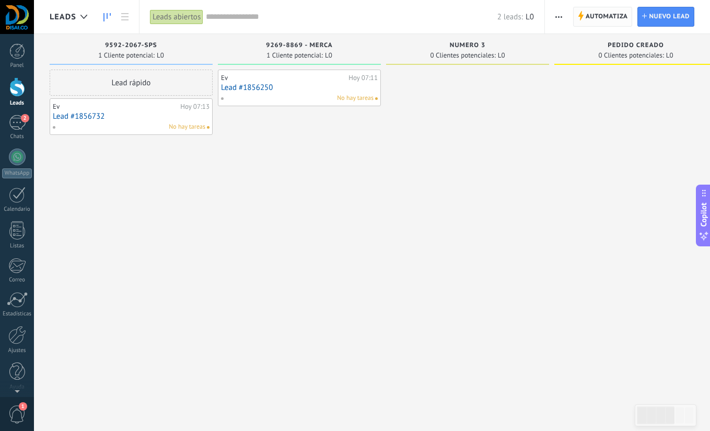
click at [596, 16] on span "Automatiza" at bounding box center [607, 16] width 42 height 19
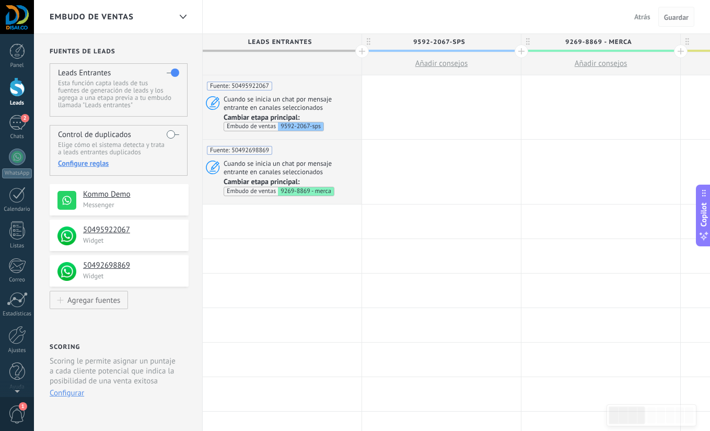
click at [678, 17] on span "Guardar" at bounding box center [676, 17] width 25 height 7
click at [25, 411] on span "1" at bounding box center [17, 414] width 18 height 18
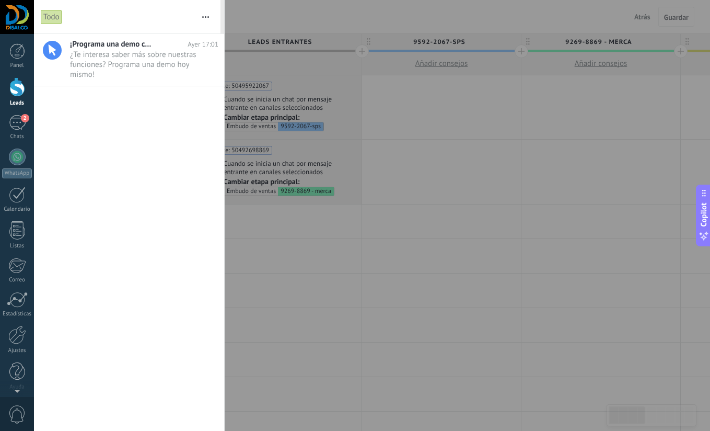
click at [344, 342] on div at bounding box center [355, 215] width 710 height 431
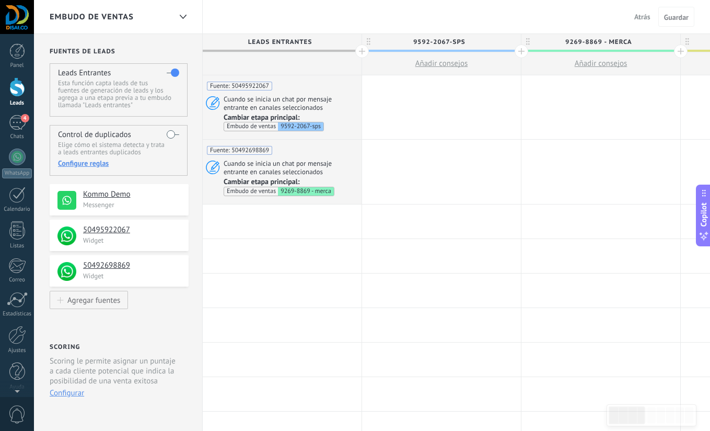
click at [14, 92] on div at bounding box center [17, 86] width 16 height 19
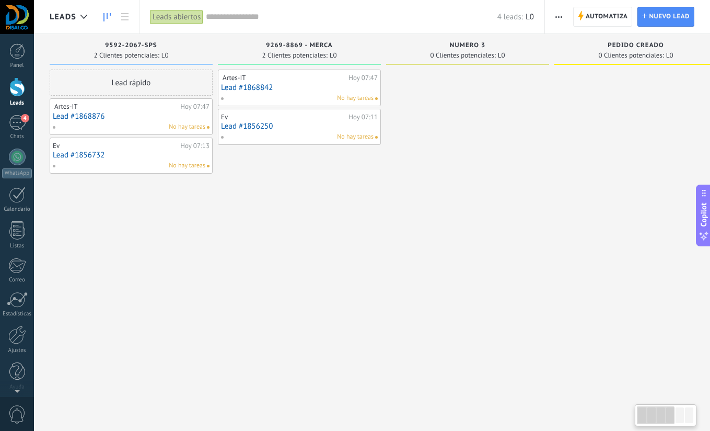
click at [525, 208] on div at bounding box center [467, 217] width 163 height 294
click at [351, 216] on div "️ Artes-IT ️ [DATE] 07:47 Lead #1868842 No hay tareas Ev [DATE] 07:11 Lead #185…" at bounding box center [299, 217] width 163 height 294
click at [488, 151] on div at bounding box center [467, 217] width 163 height 294
click at [253, 87] on link "Lead #1868842" at bounding box center [299, 87] width 157 height 9
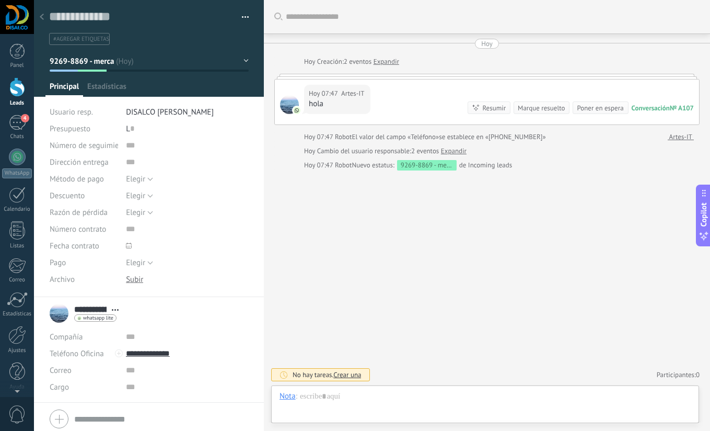
scroll to position [16, 0]
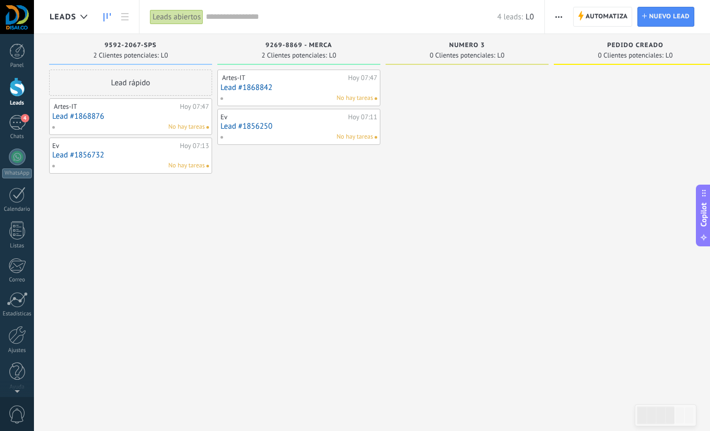
click at [79, 118] on link "Lead #1868876" at bounding box center [130, 116] width 157 height 9
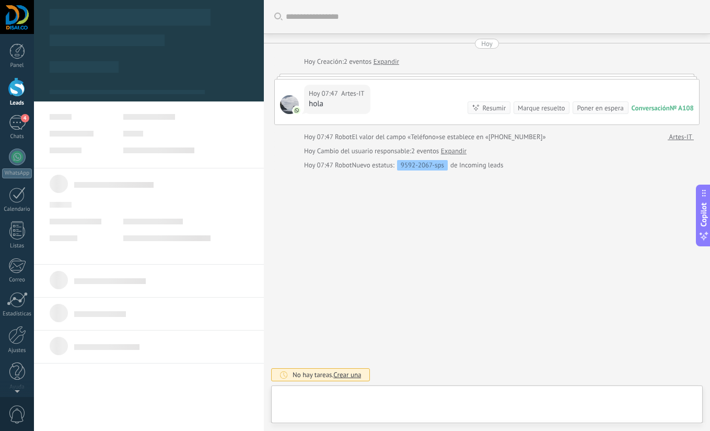
type textarea "**********"
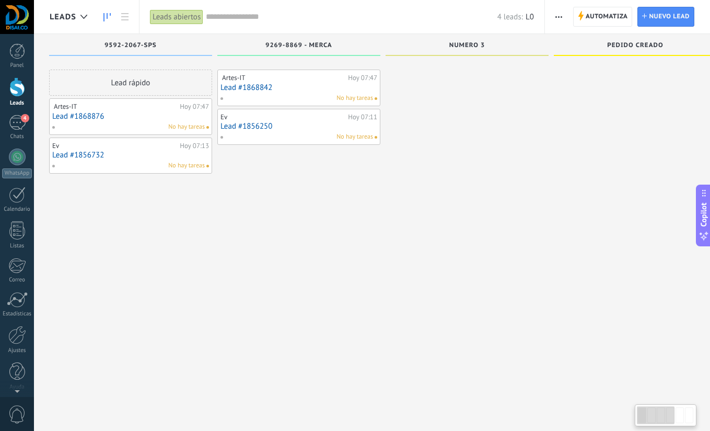
scroll to position [1, 0]
click at [337, 285] on div "️ Artes-IT ️ [DATE] 07:47 Lead #1868842 No hay tareas Ev [DATE] 07:11 Lead #185…" at bounding box center [298, 216] width 163 height 294
click at [83, 242] on div "Lead rápido ️ Artes-IT ️ [DATE] 07:47 Lead #1868876 No hay tareas Ev [DATE] 07:…" at bounding box center [130, 216] width 163 height 294
click at [87, 186] on div "Lead rápido ️ Artes-IT ️ [DATE] 07:47 Lead #1868876 No hay tareas Ev [DATE] 07:…" at bounding box center [130, 216] width 163 height 294
click at [390, 181] on div at bounding box center [467, 216] width 163 height 294
